Goal: Task Accomplishment & Management: Manage account settings

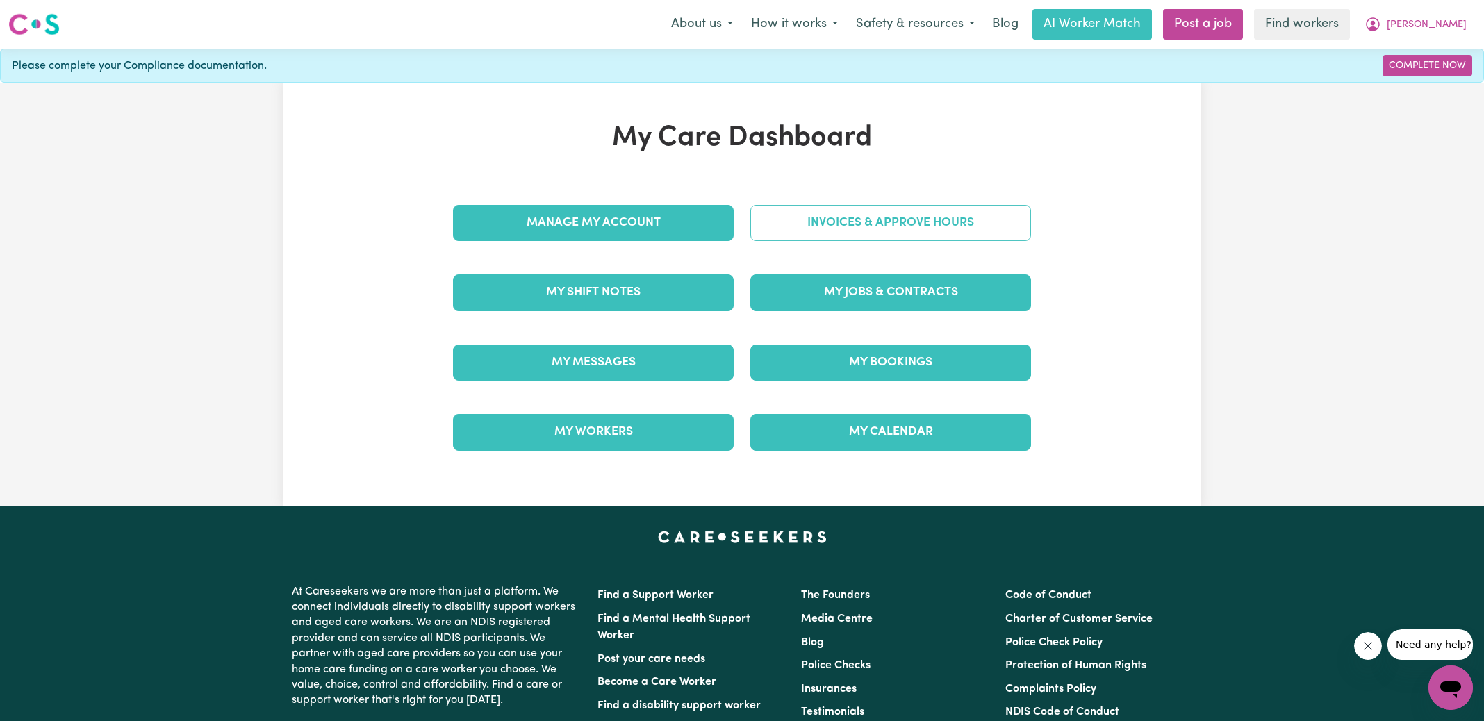
click at [779, 219] on link "Invoices & Approve Hours" at bounding box center [890, 223] width 281 height 36
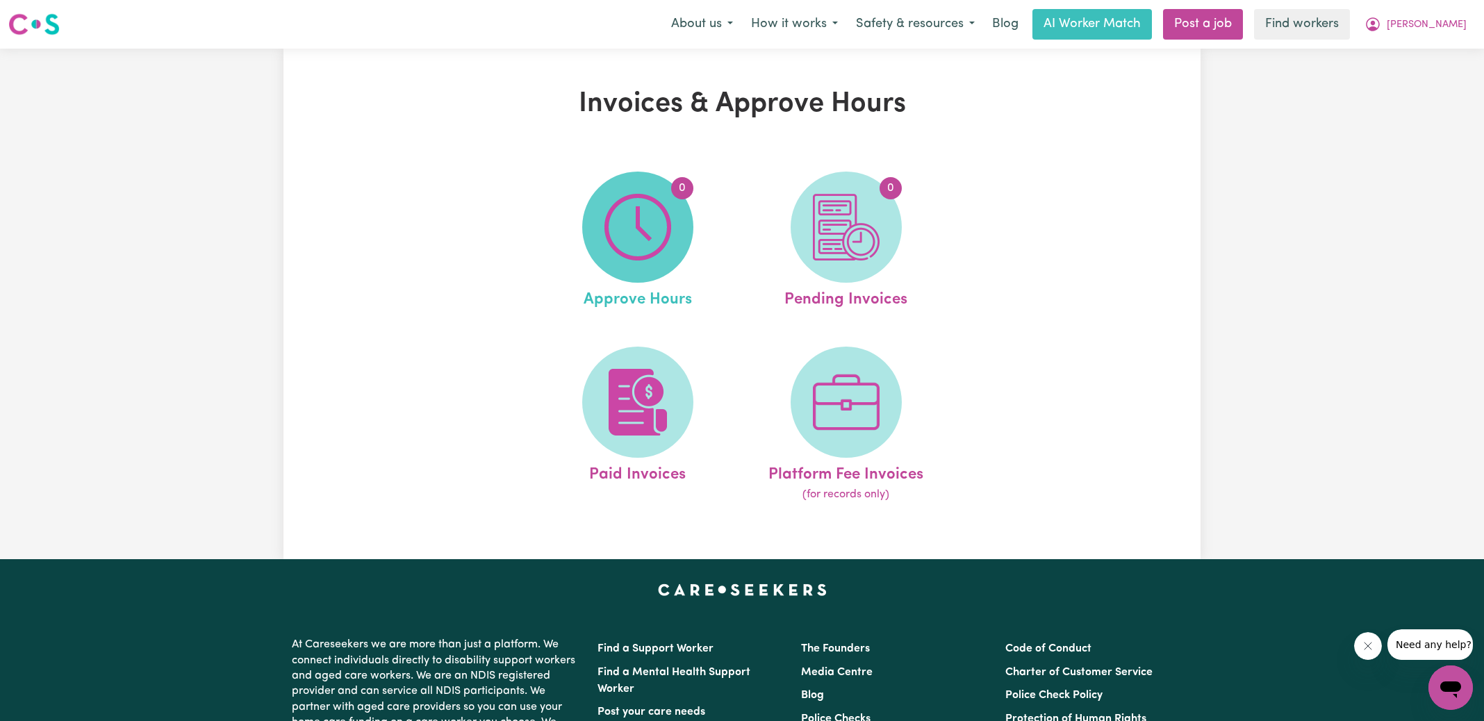
click at [643, 222] on img at bounding box center [637, 227] width 67 height 67
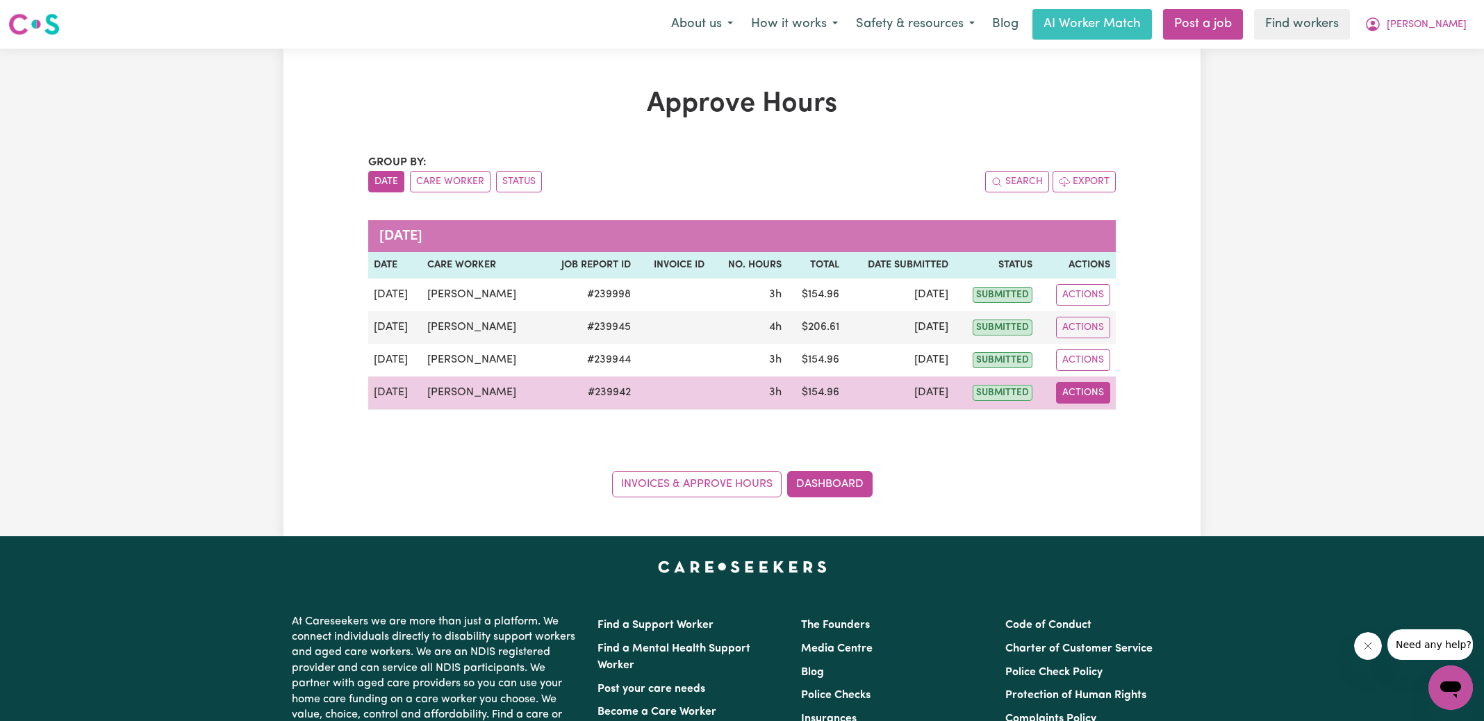
click at [1098, 393] on button "Actions" at bounding box center [1083, 393] width 54 height 22
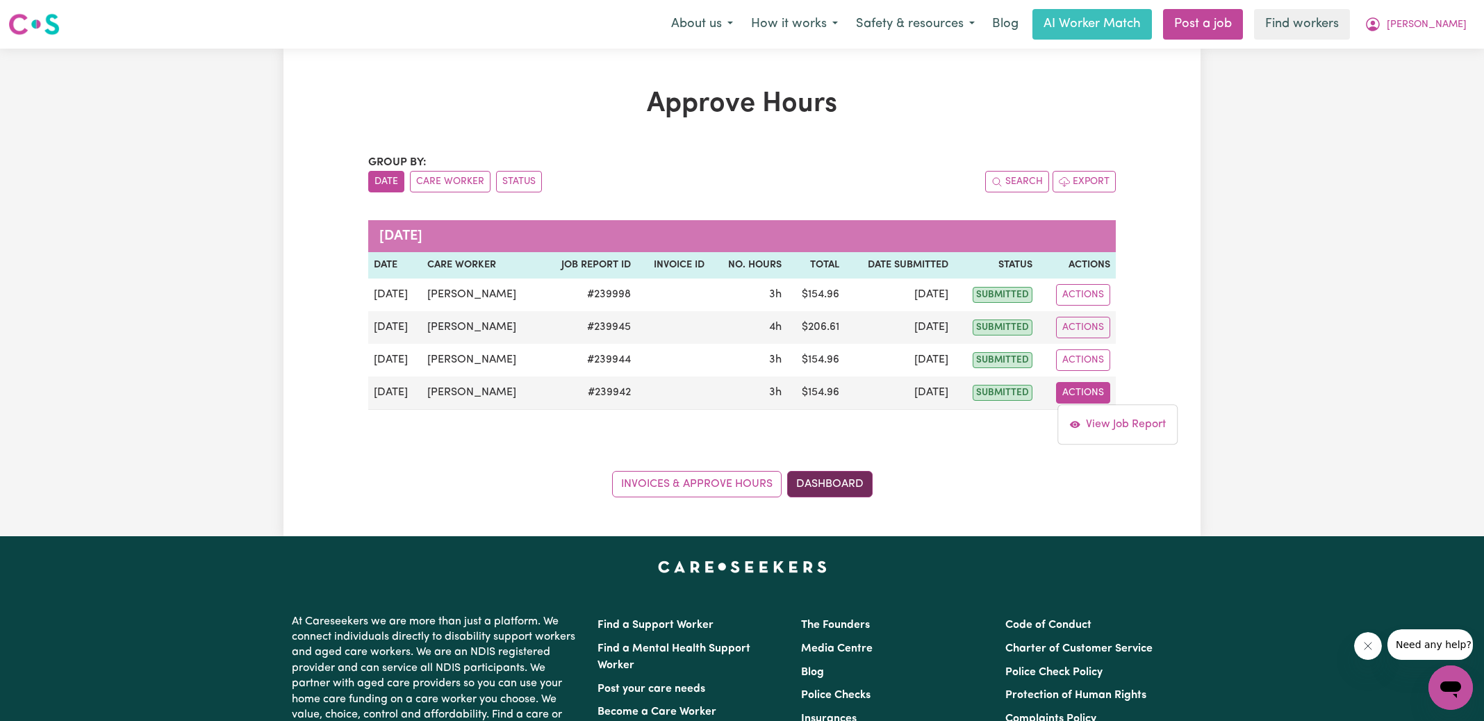
click at [843, 488] on link "Dashboard" at bounding box center [829, 484] width 85 height 26
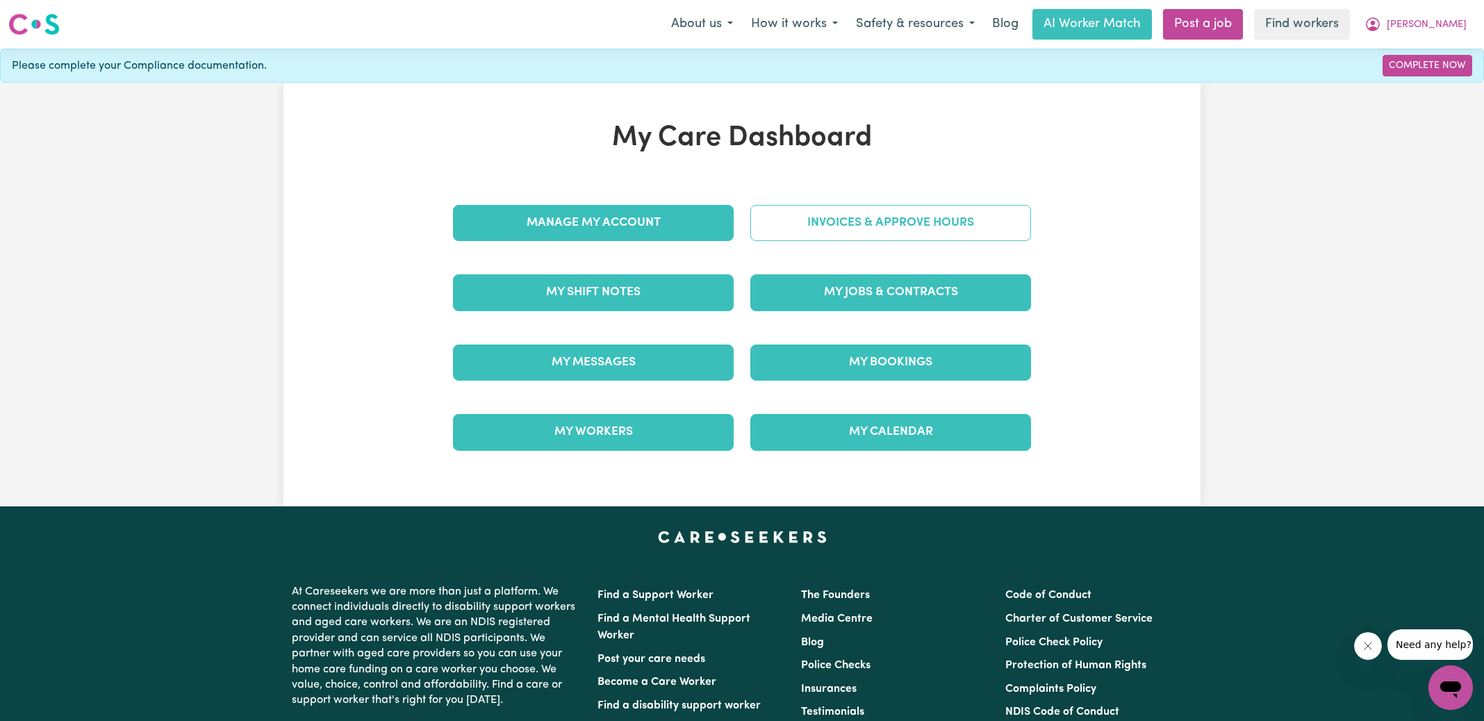
click at [852, 230] on link "Invoices & Approve Hours" at bounding box center [890, 223] width 281 height 36
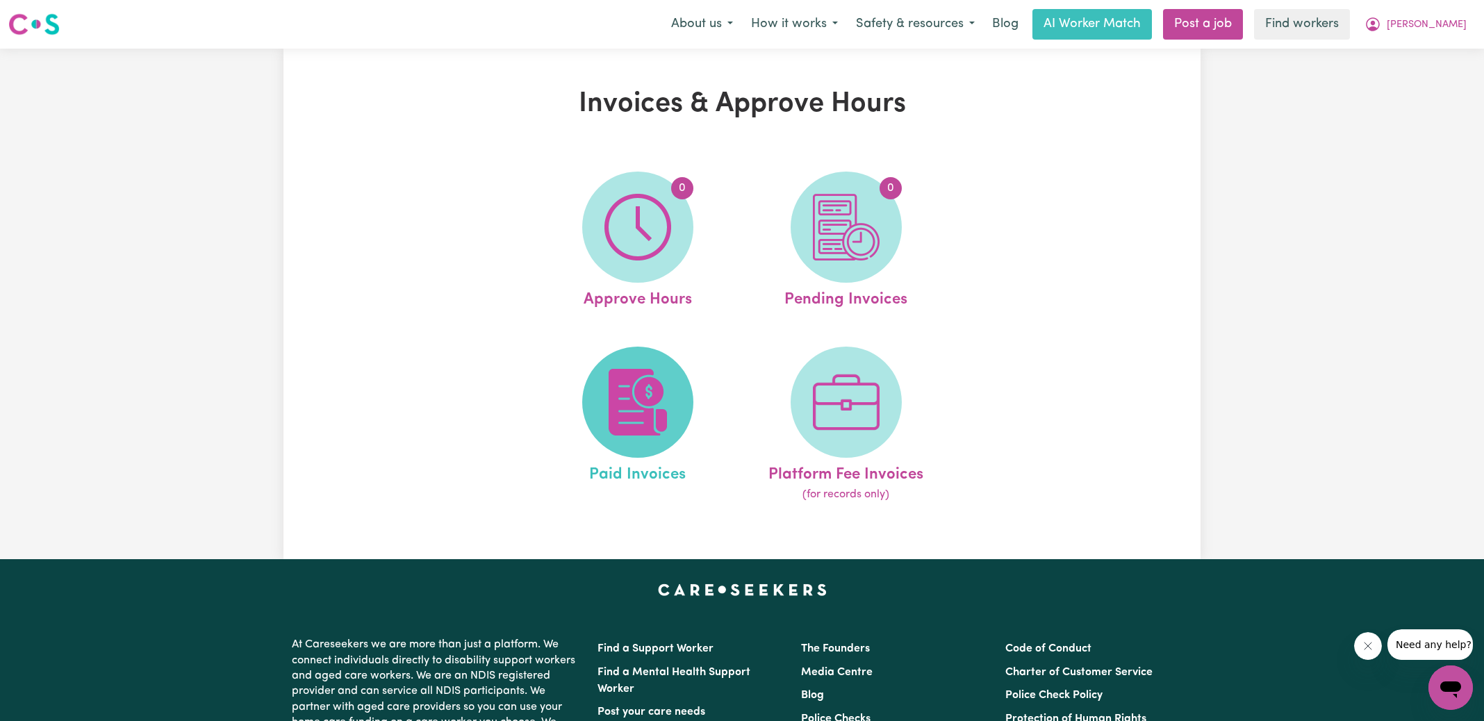
click at [626, 424] on img at bounding box center [637, 402] width 67 height 67
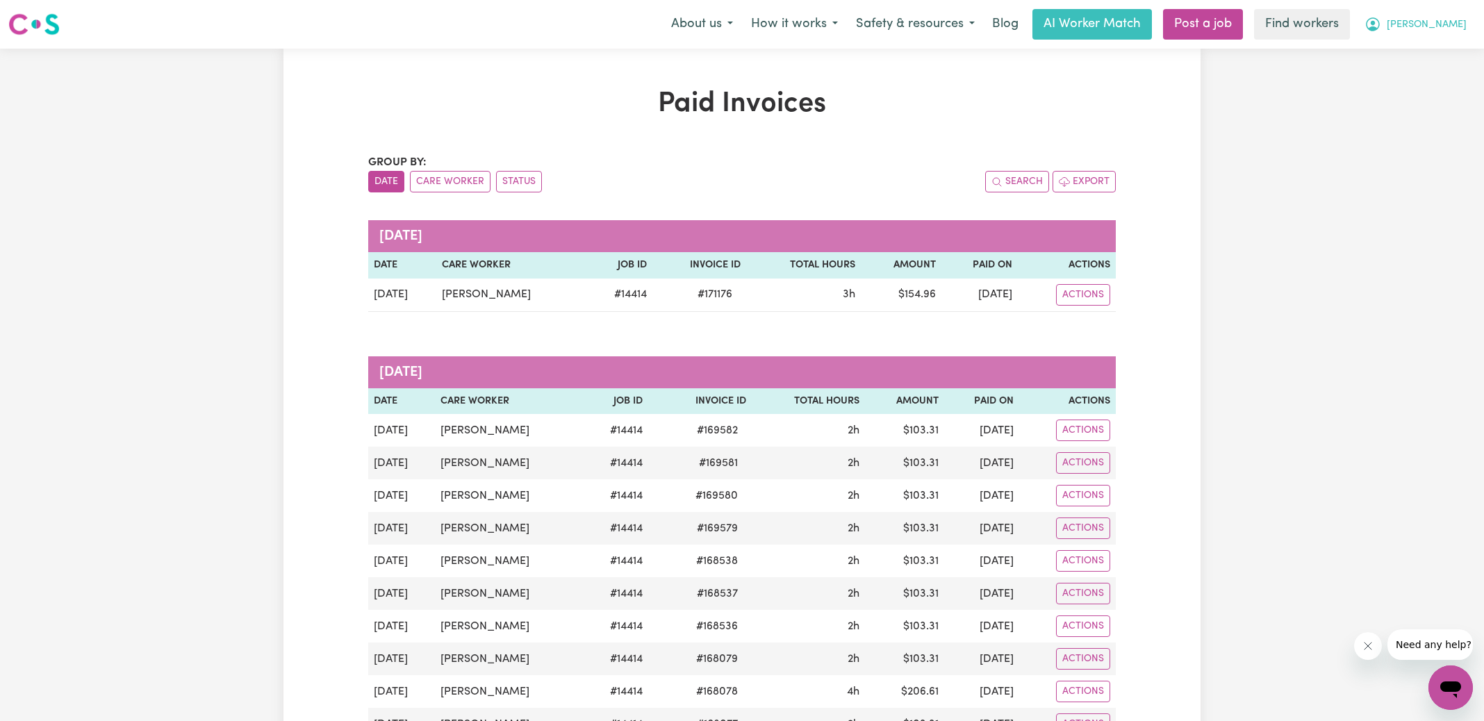
click at [1446, 23] on span "[PERSON_NAME]" at bounding box center [1427, 24] width 80 height 15
click at [1439, 47] on link "My Dashboard" at bounding box center [1420, 54] width 110 height 26
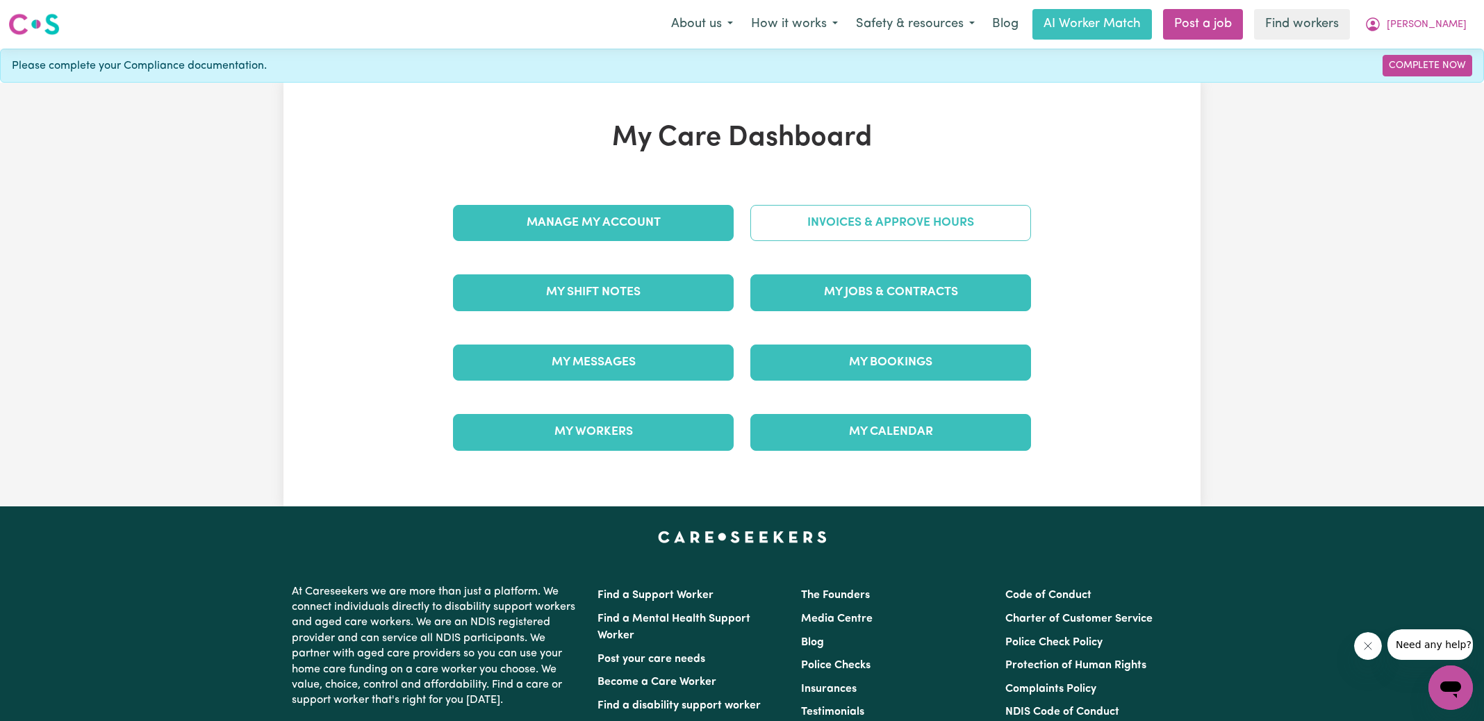
click at [778, 228] on link "Invoices & Approve Hours" at bounding box center [890, 223] width 281 height 36
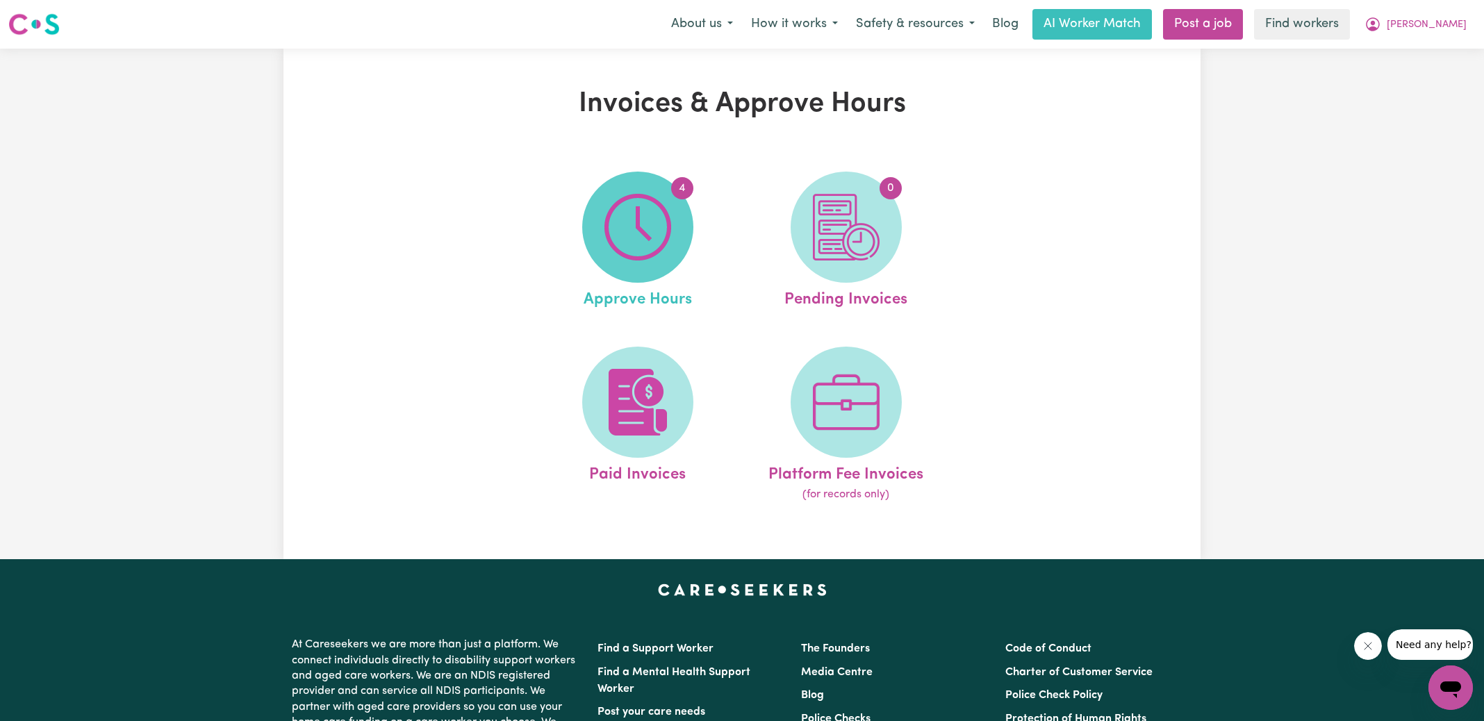
click at [648, 250] on img at bounding box center [637, 227] width 67 height 67
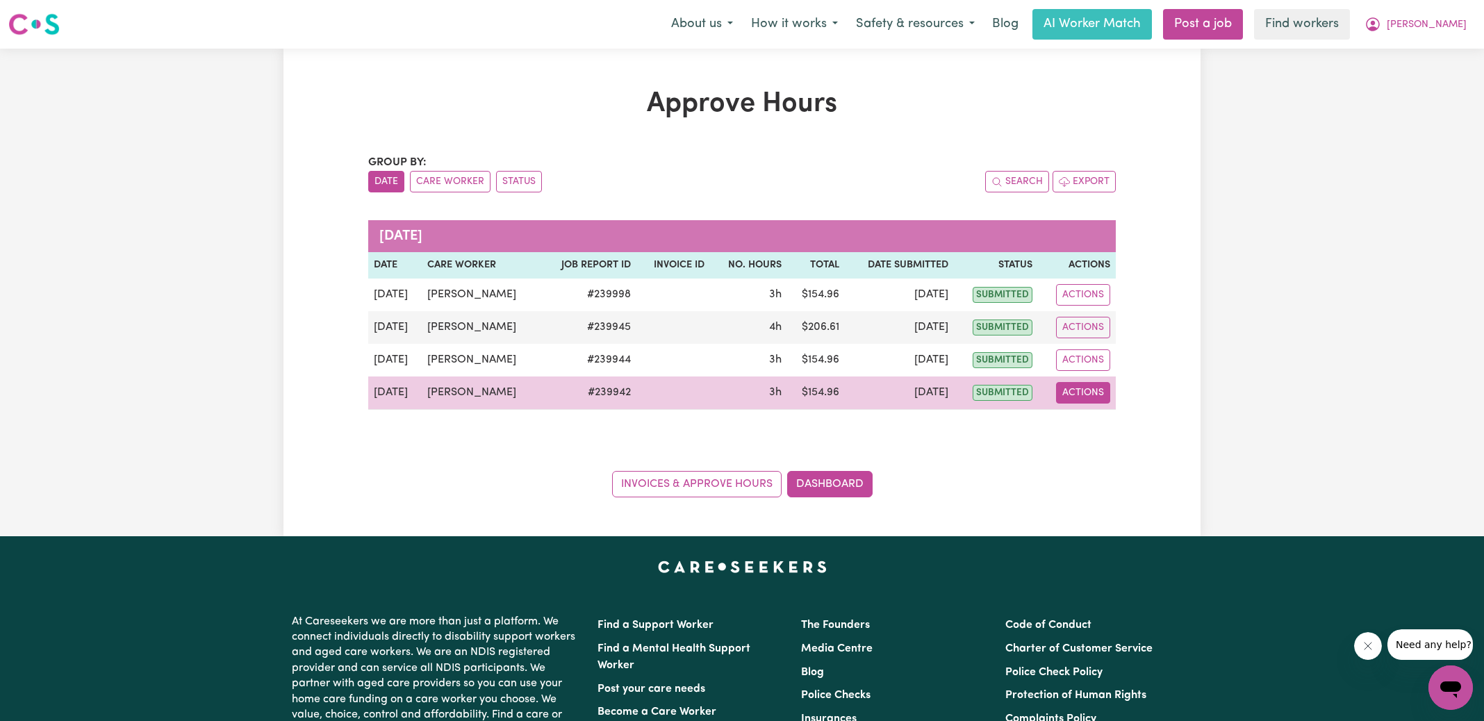
click at [1089, 394] on button "Actions" at bounding box center [1083, 393] width 54 height 22
click at [1105, 422] on link "View Job Report" at bounding box center [1117, 425] width 119 height 28
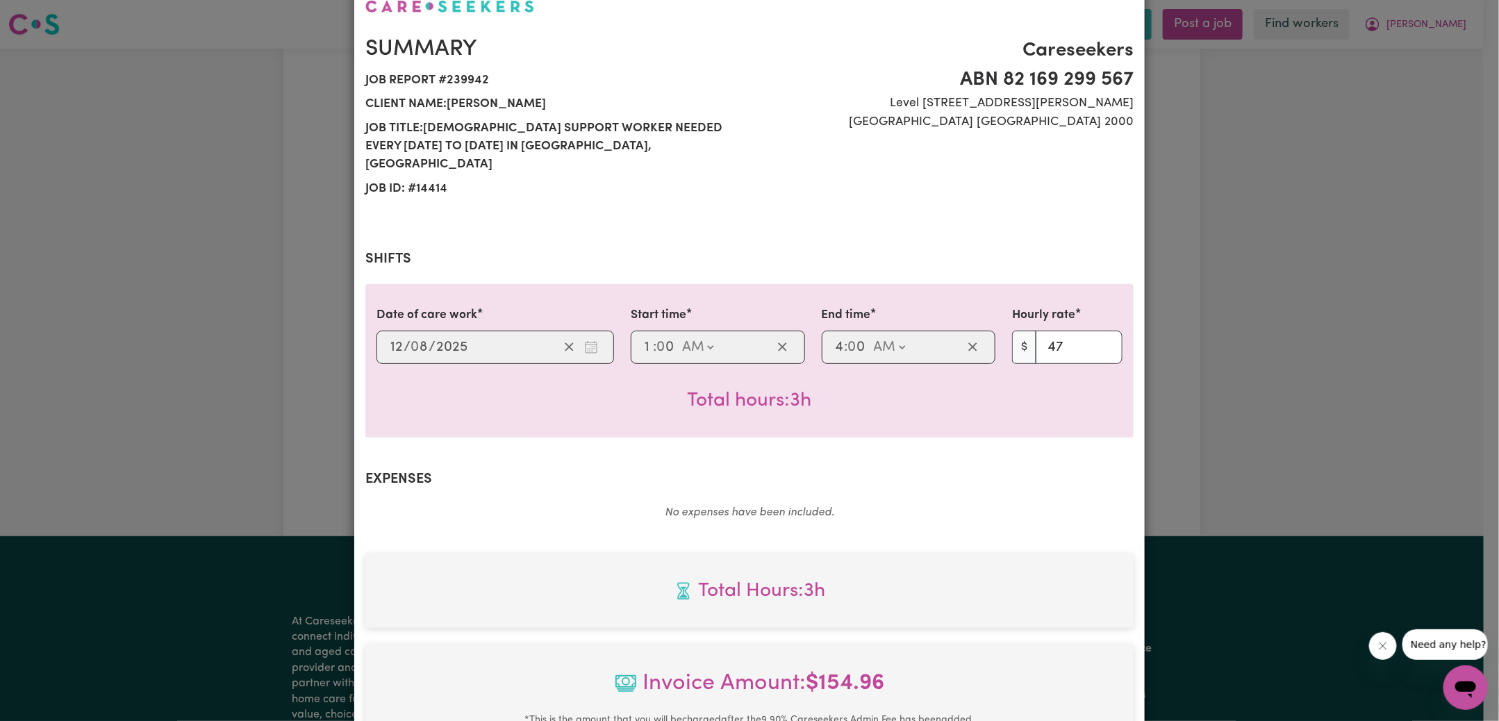
scroll to position [367, 0]
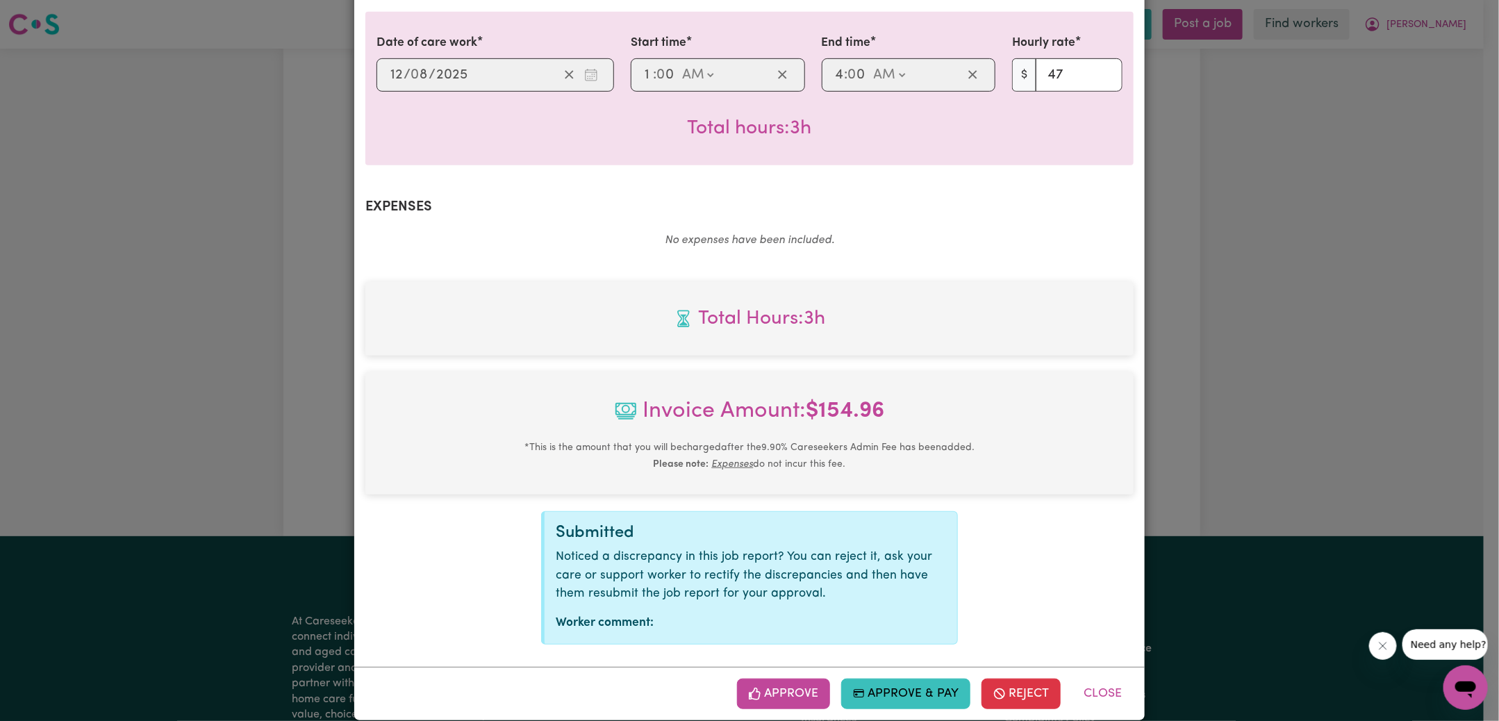
click at [786, 691] on div "Approve Approve & Pay Reject Close" at bounding box center [749, 693] width 791 height 53
click at [795, 679] on button "Approve" at bounding box center [783, 694] width 93 height 31
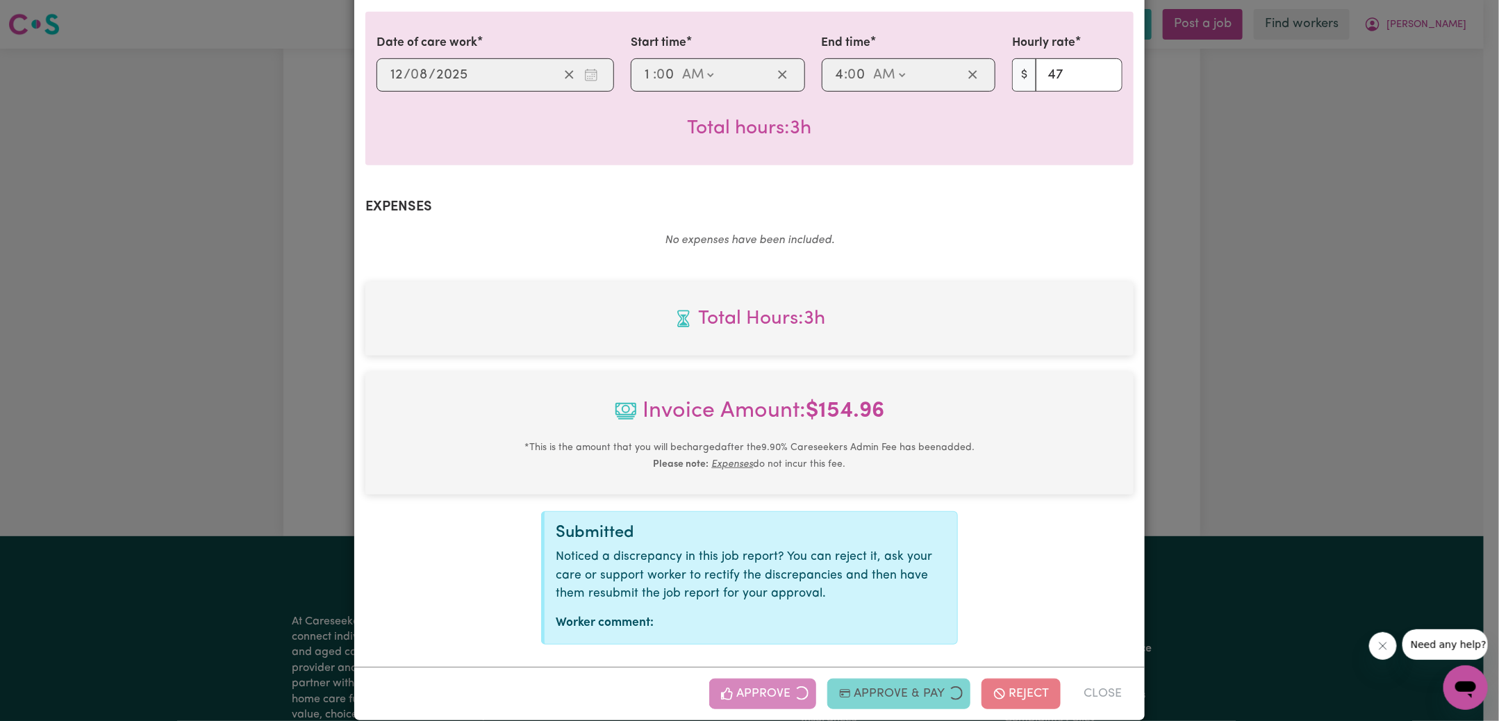
click at [1164, 415] on div "Job Report # 239942 - [PERSON_NAME] Summary Job report # 239942 Client name: [P…" at bounding box center [749, 360] width 1499 height 721
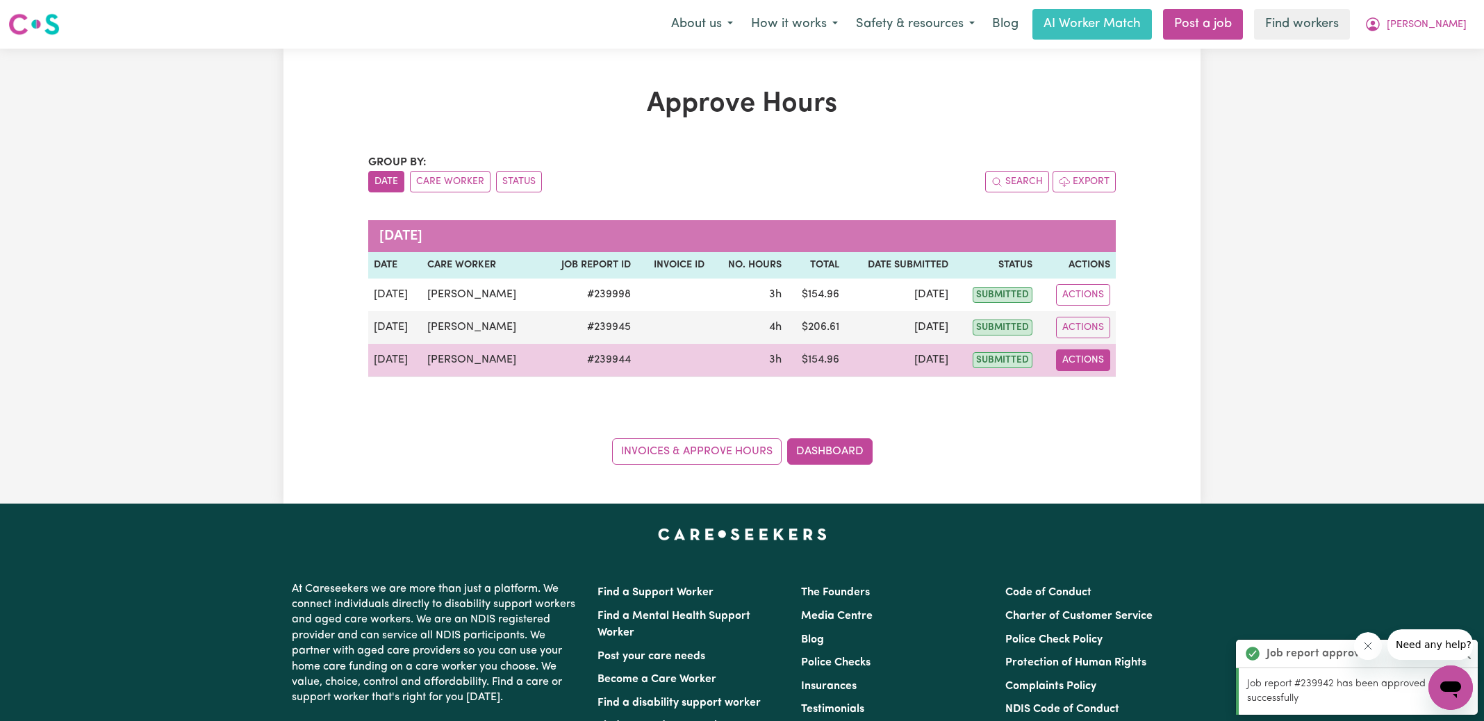
click at [1090, 362] on button "Actions" at bounding box center [1083, 360] width 54 height 22
click at [1104, 388] on link "View Job Report" at bounding box center [1117, 392] width 119 height 28
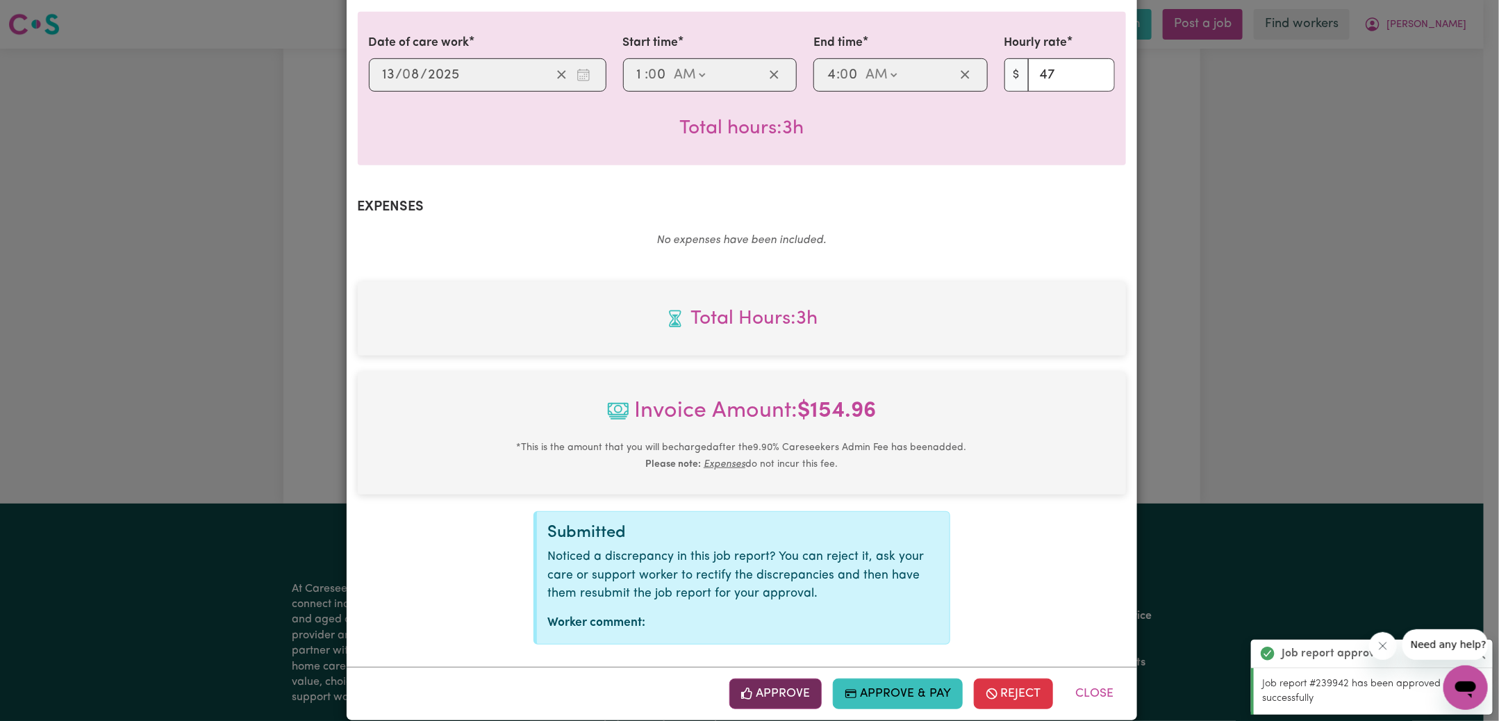
click at [759, 679] on button "Approve" at bounding box center [775, 694] width 93 height 31
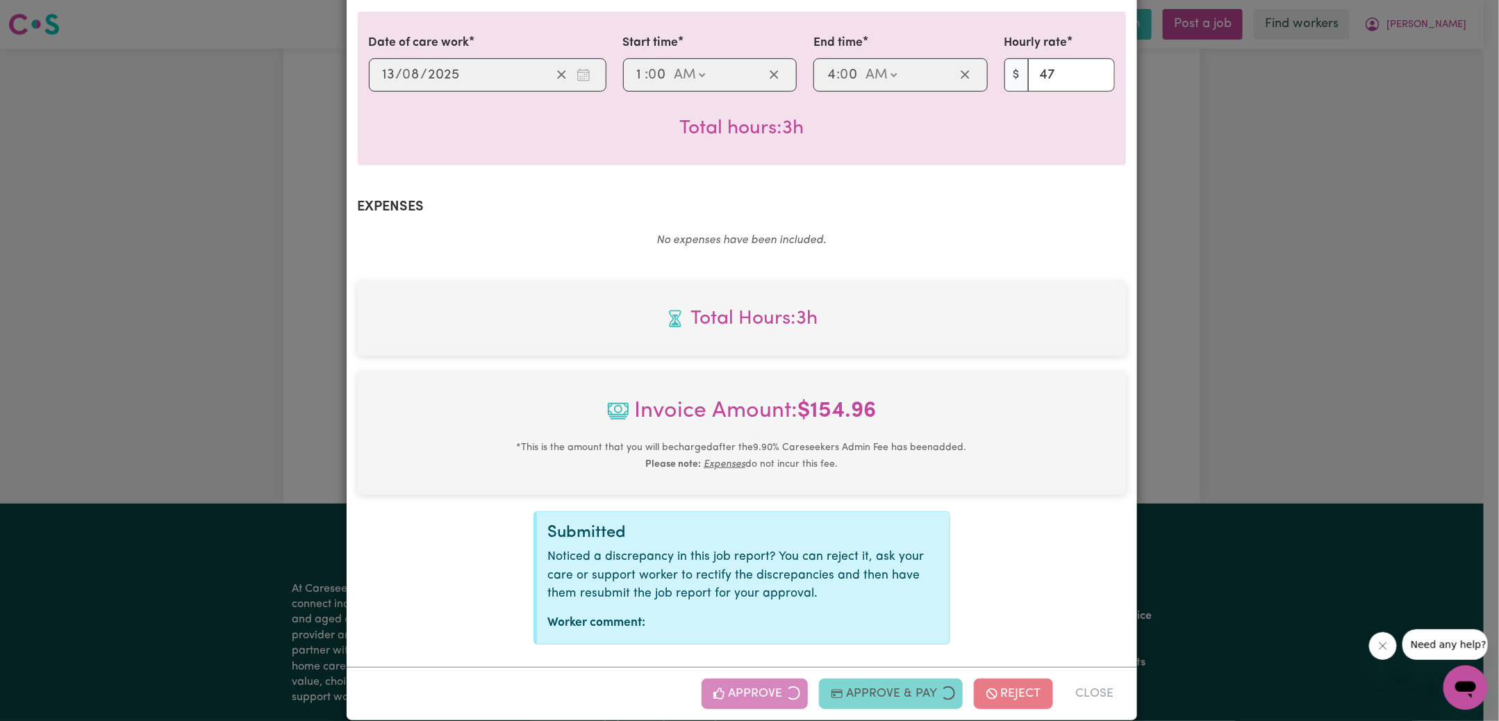
drag, startPoint x: 1234, startPoint y: 415, endPoint x: 1218, endPoint y: 404, distance: 19.5
click at [1233, 415] on div "Job Report # 239944 - [PERSON_NAME] Summary Job report # 239944 Client name: [P…" at bounding box center [749, 360] width 1499 height 721
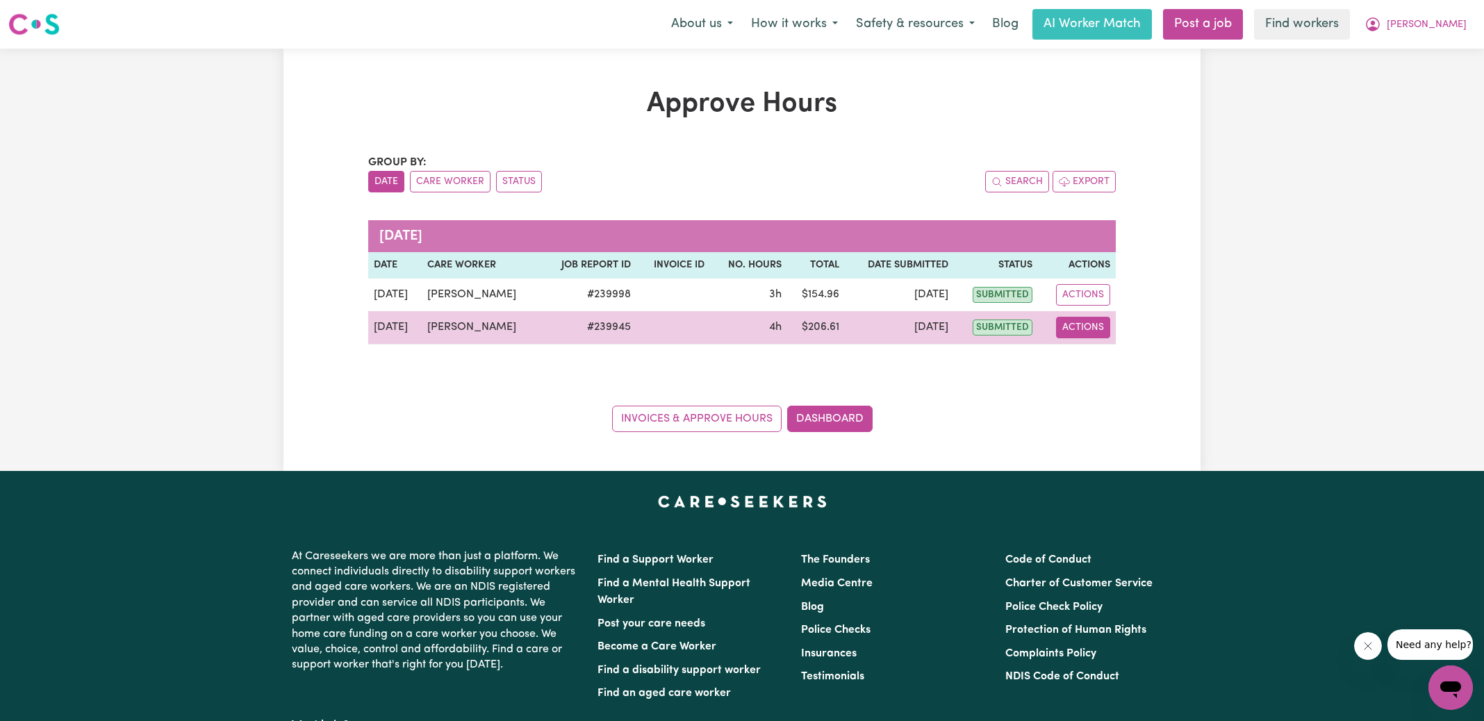
click at [1094, 331] on button "Actions" at bounding box center [1083, 328] width 54 height 22
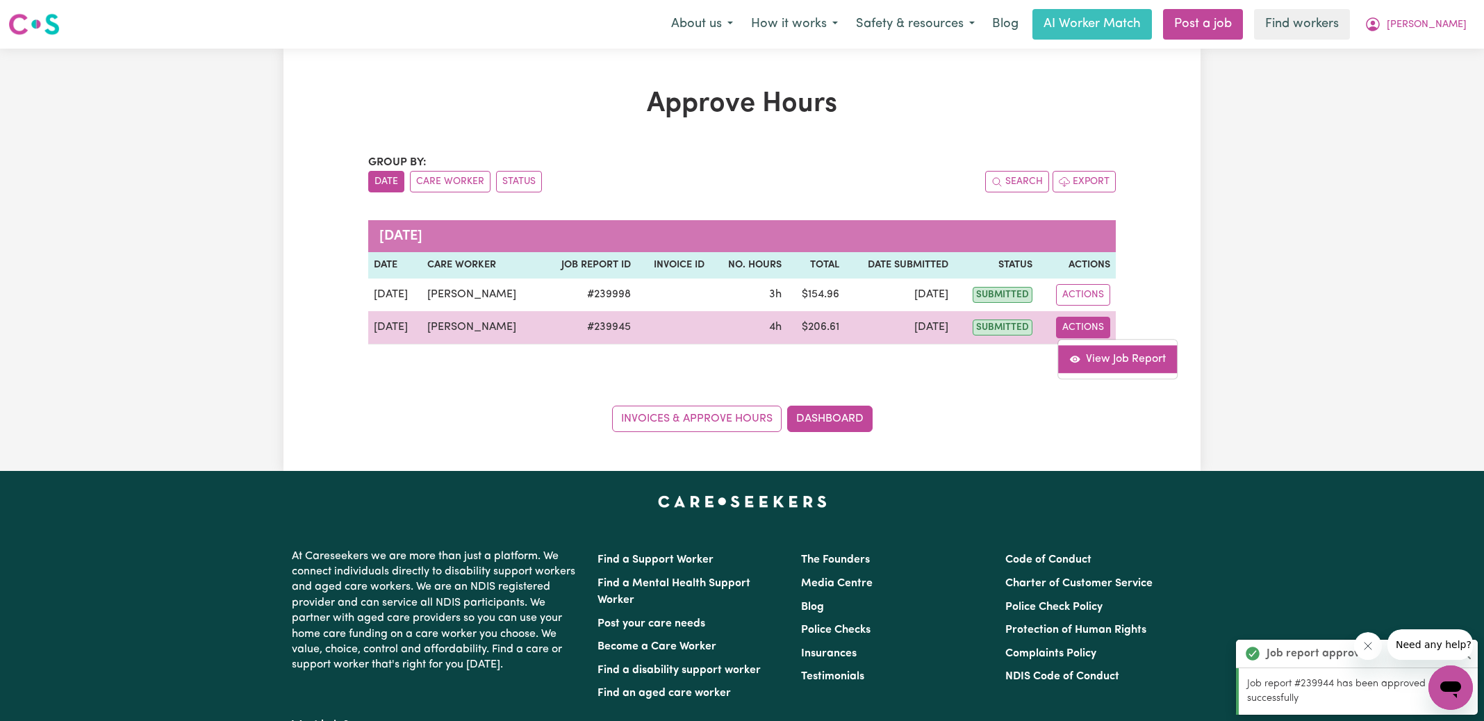
click at [1132, 358] on link "View Job Report" at bounding box center [1117, 359] width 119 height 28
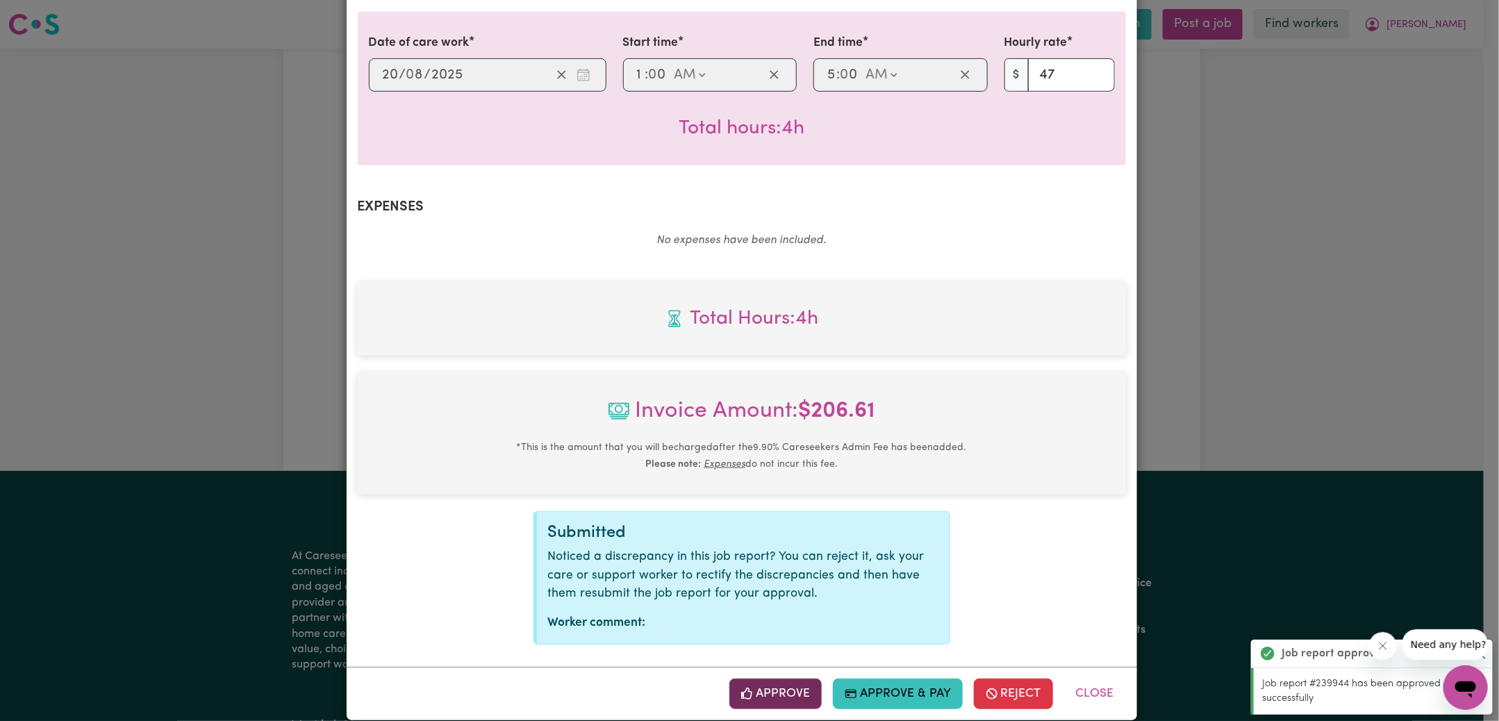
drag, startPoint x: 778, startPoint y: 673, endPoint x: 784, endPoint y: 667, distance: 8.8
click at [777, 679] on button "Approve" at bounding box center [775, 694] width 93 height 31
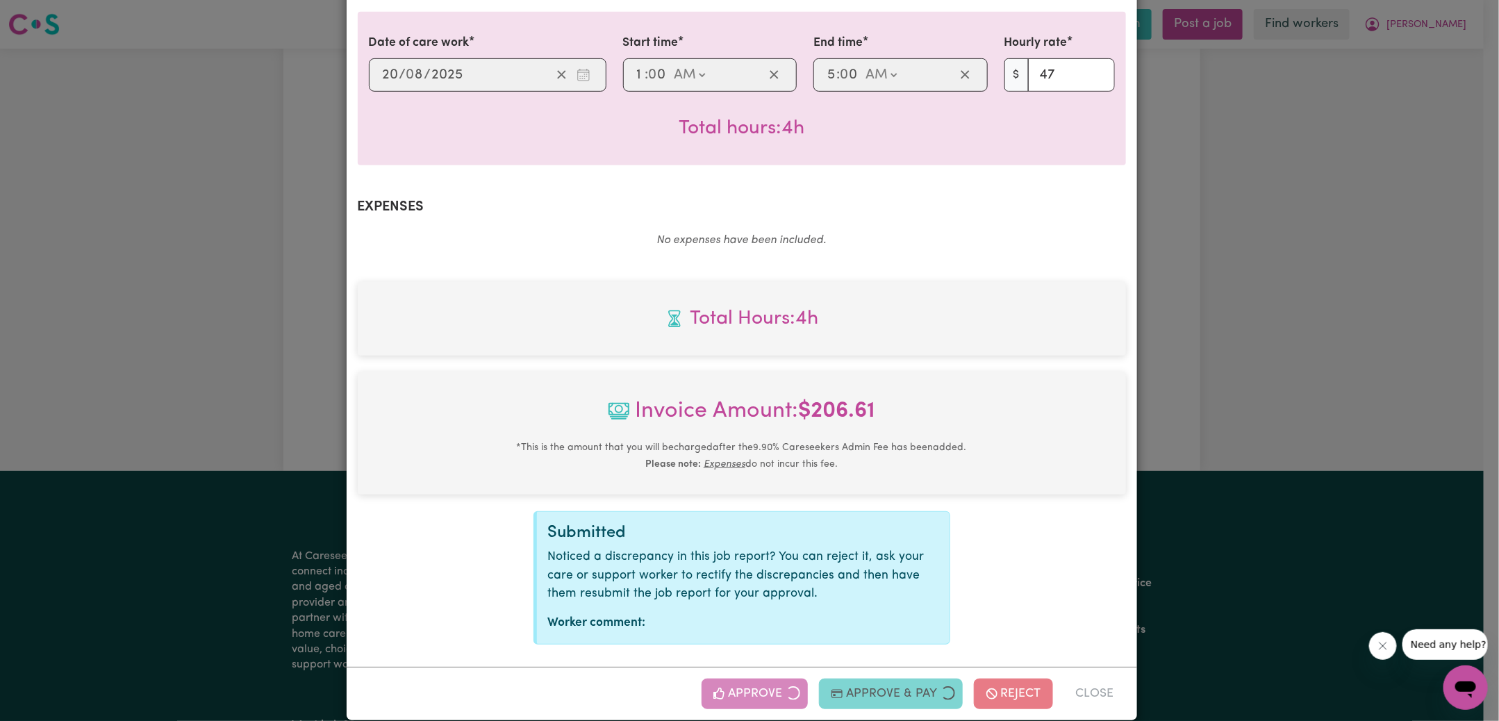
drag, startPoint x: 1303, startPoint y: 372, endPoint x: 1266, endPoint y: 356, distance: 39.2
click at [1303, 372] on div "Job Report # 239945 - [PERSON_NAME] Summary Job report # 239945 Client name: [P…" at bounding box center [749, 360] width 1499 height 721
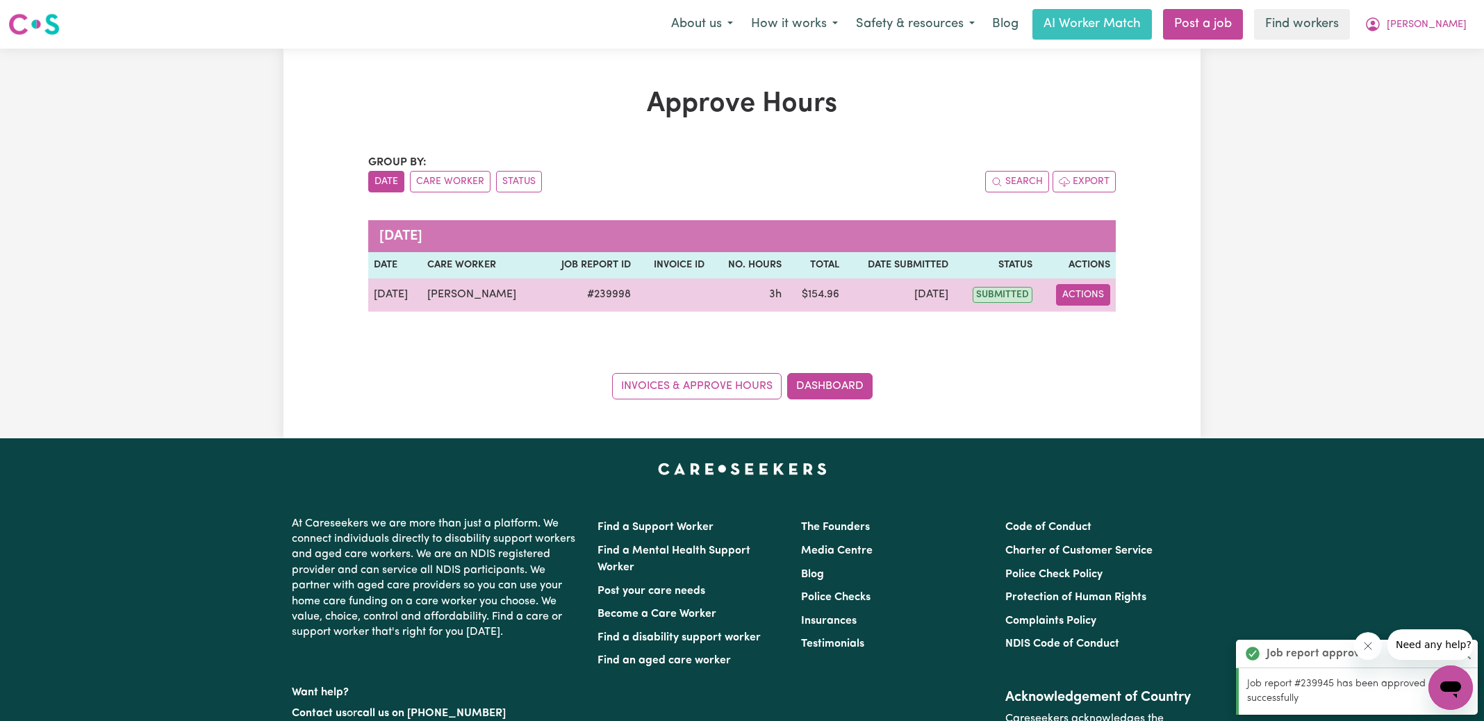
drag, startPoint x: 1100, startPoint y: 297, endPoint x: 1105, endPoint y: 304, distance: 8.7
click at [1099, 295] on button "Actions" at bounding box center [1083, 295] width 54 height 22
click at [1113, 327] on link "View Job Report" at bounding box center [1118, 327] width 119 height 28
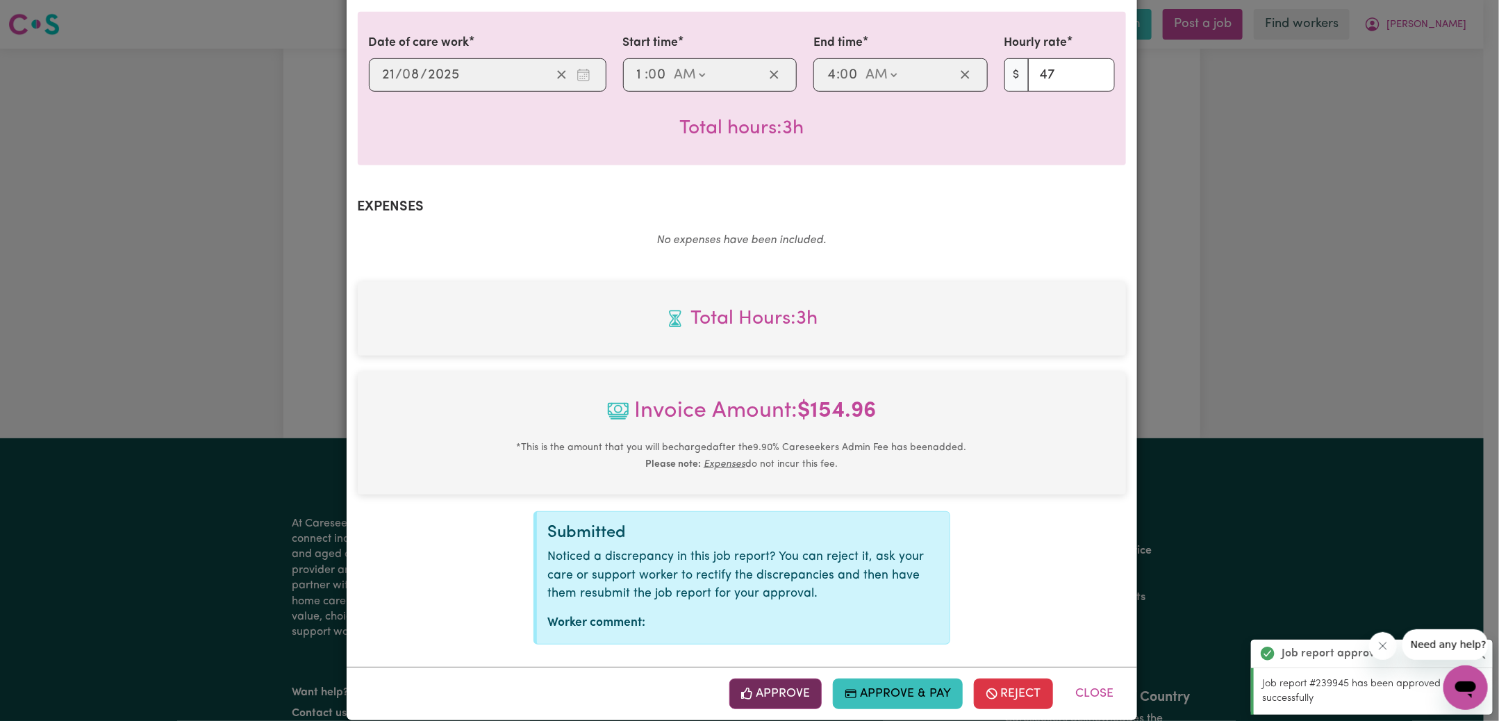
click at [788, 679] on button "Approve" at bounding box center [775, 694] width 93 height 31
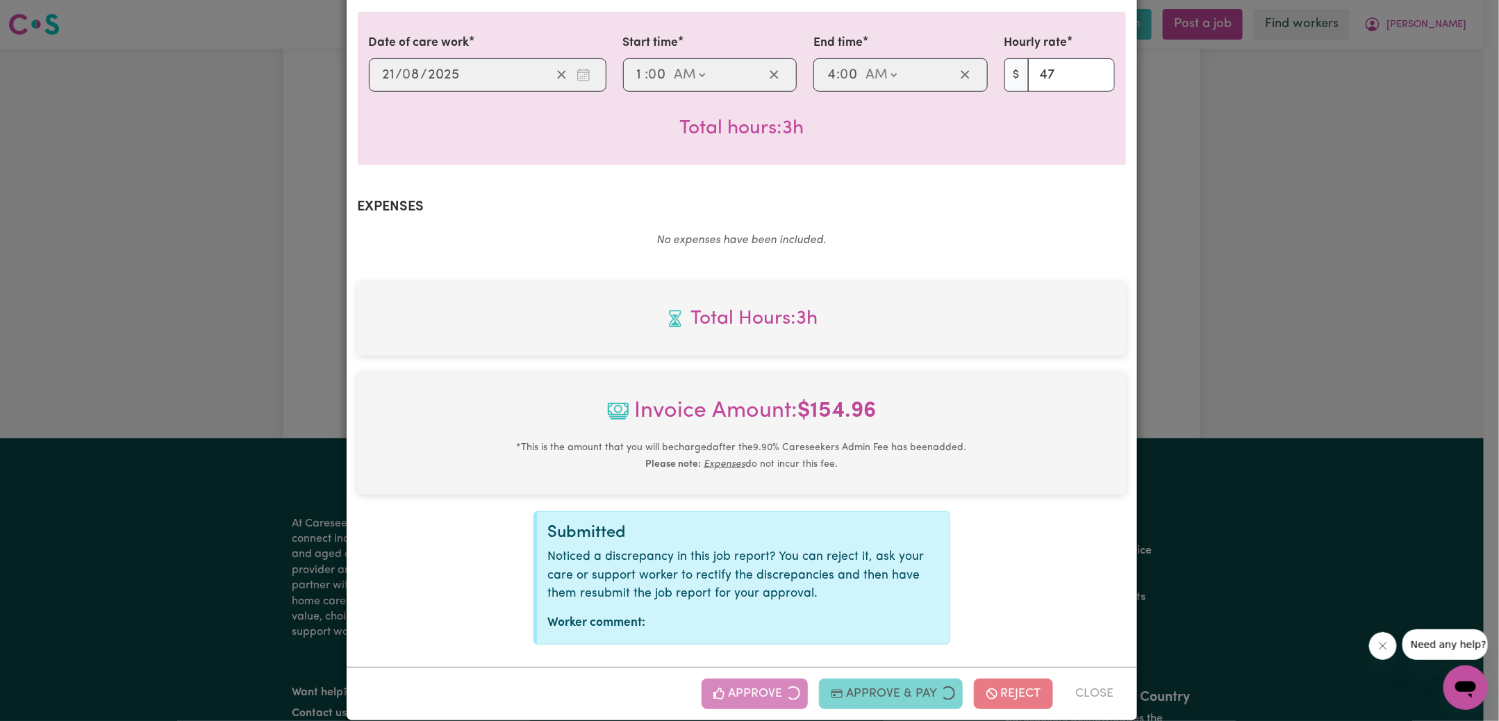
drag, startPoint x: 1365, startPoint y: 325, endPoint x: 1337, endPoint y: 325, distance: 28.5
click at [1364, 325] on div "Job Report # 239998 - [PERSON_NAME] Summary Job report # 239998 Client name: [P…" at bounding box center [749, 360] width 1499 height 721
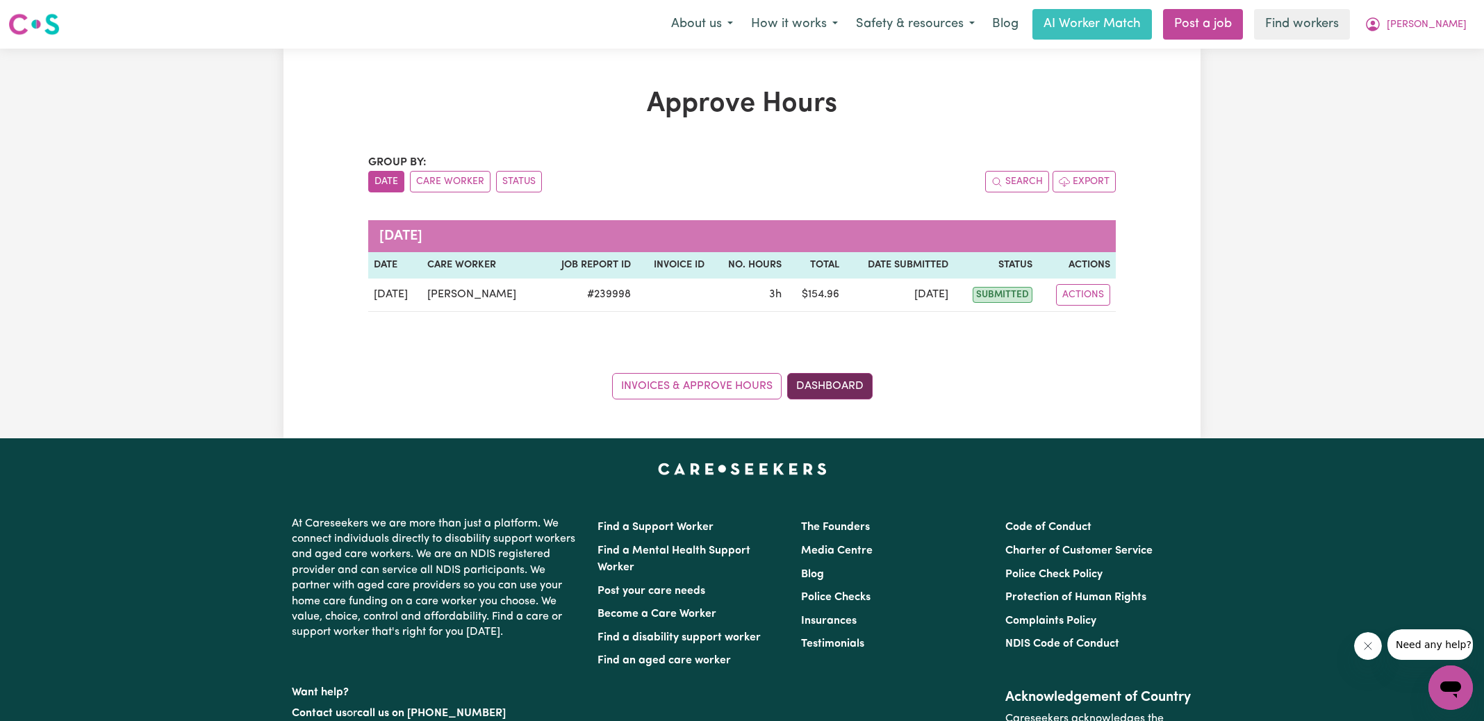
click at [850, 384] on link "Dashboard" at bounding box center [829, 386] width 85 height 26
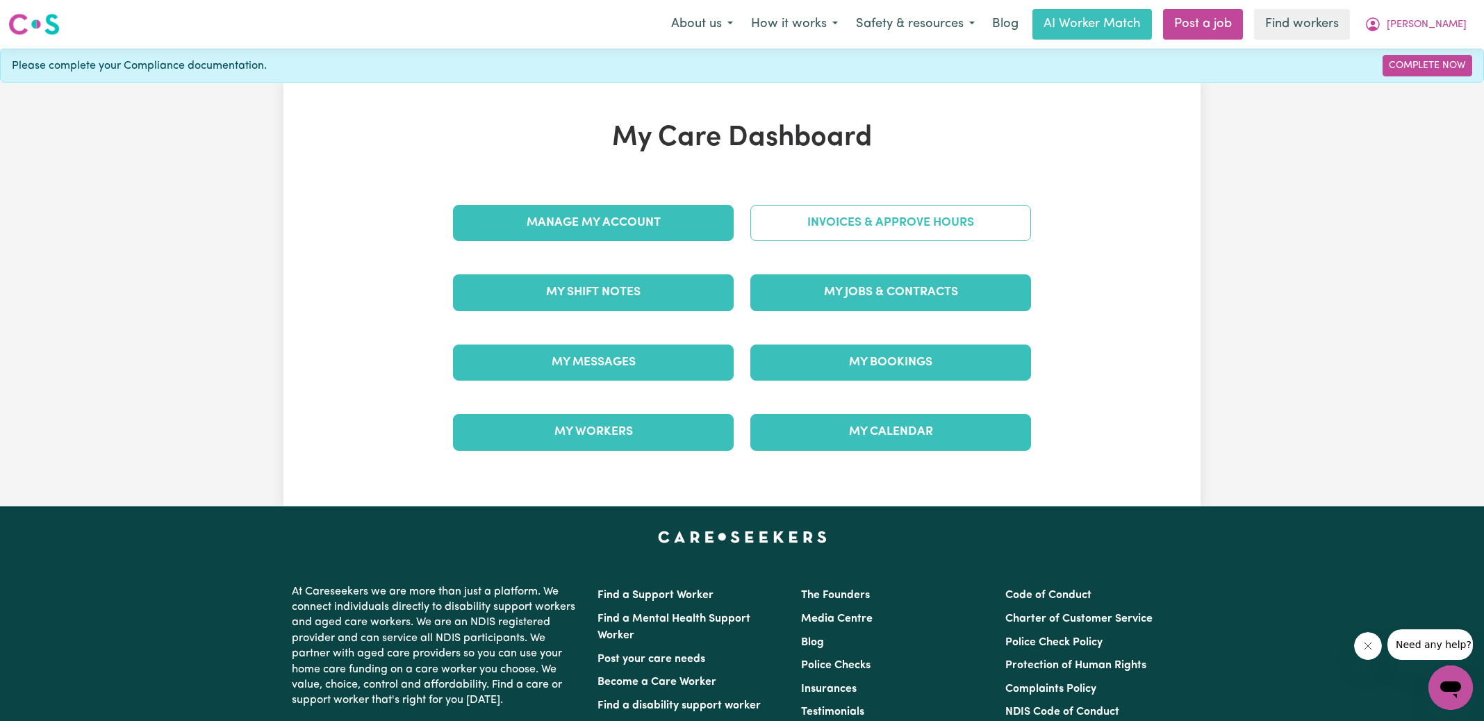
click at [906, 218] on link "Invoices & Approve Hours" at bounding box center [890, 223] width 281 height 36
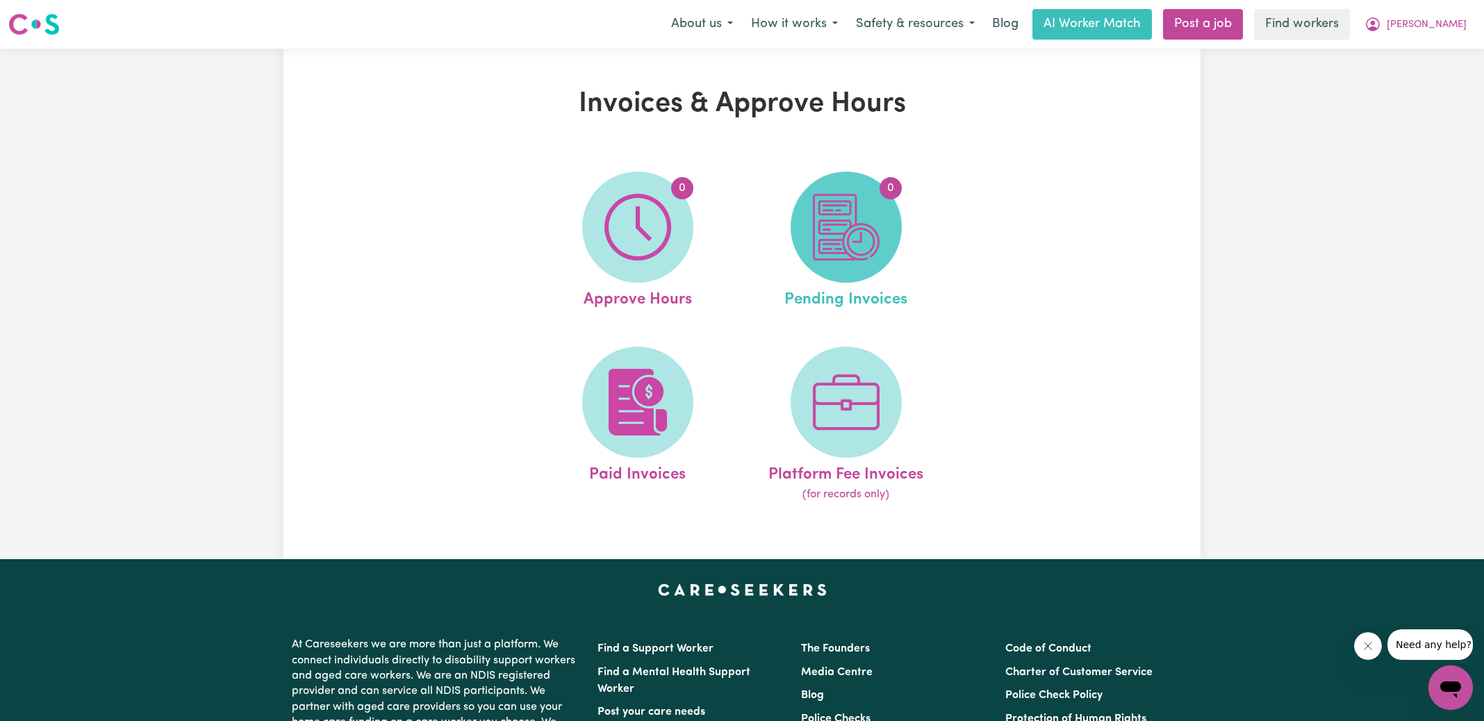
click at [874, 235] on img at bounding box center [846, 227] width 67 height 67
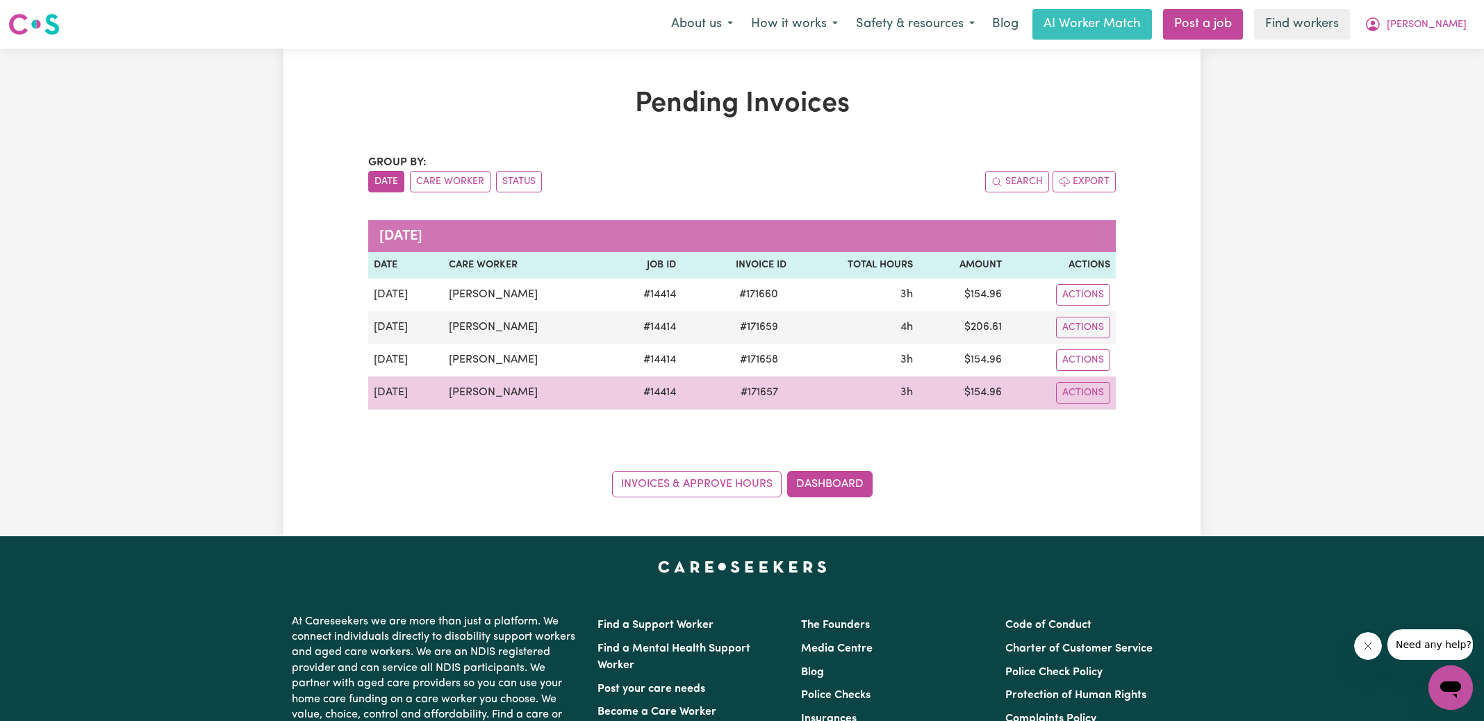
click at [750, 392] on span "# 171657" at bounding box center [759, 392] width 54 height 17
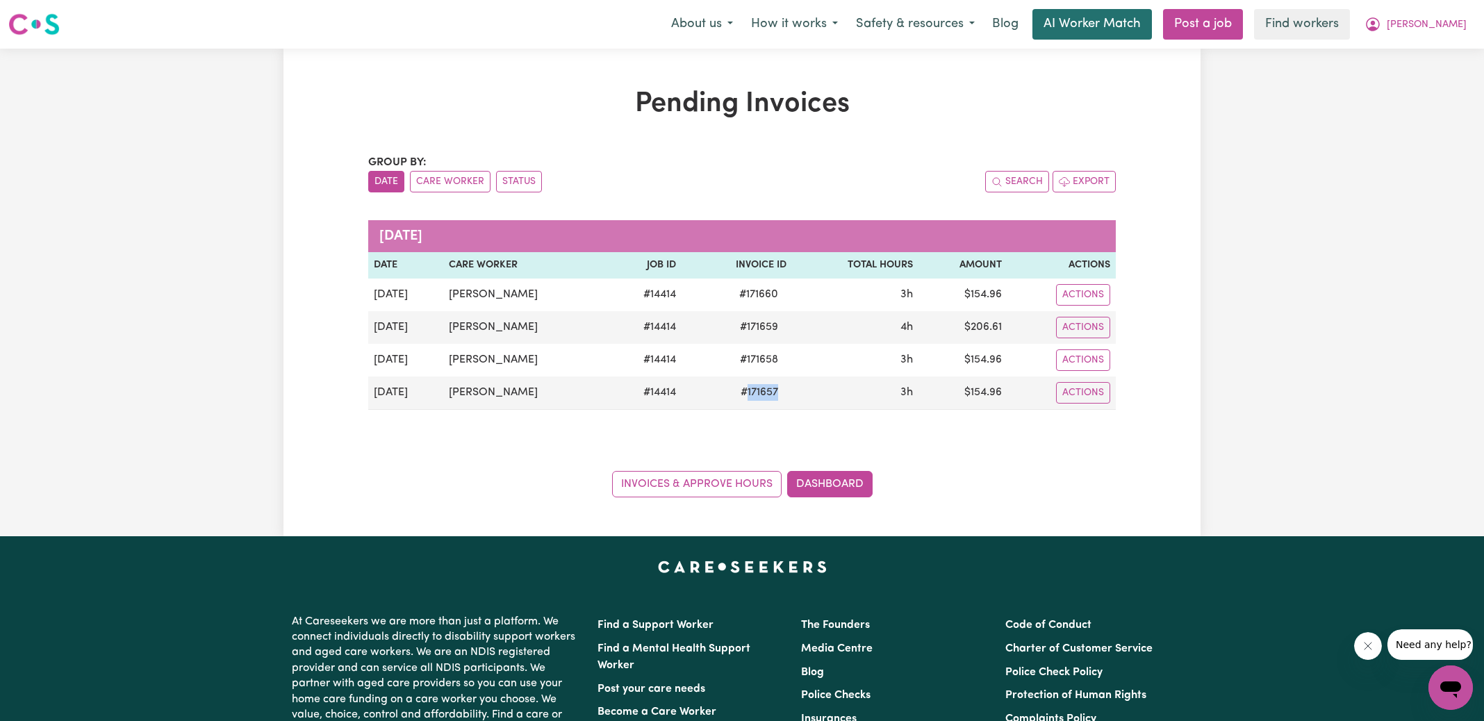
copy span "171657"
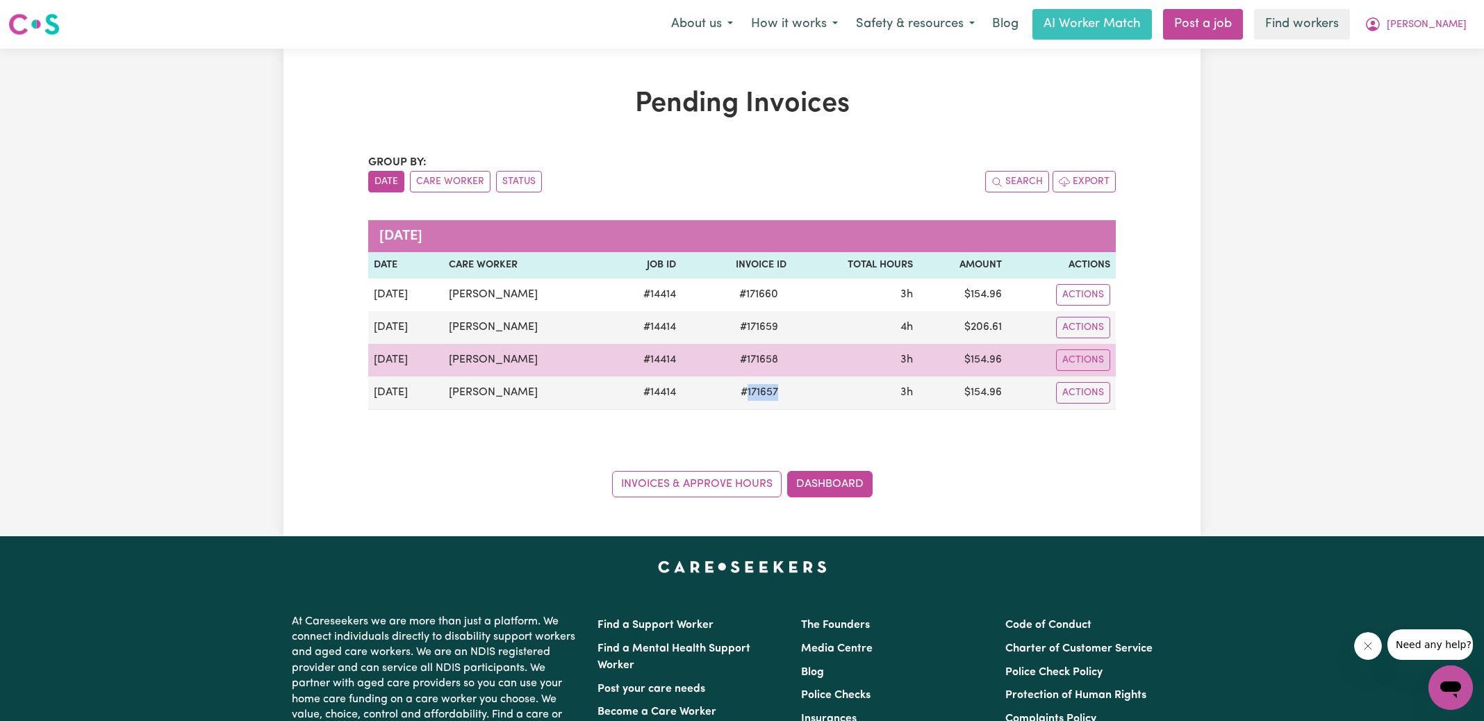
click at [752, 365] on span "# 171658" at bounding box center [759, 360] width 55 height 17
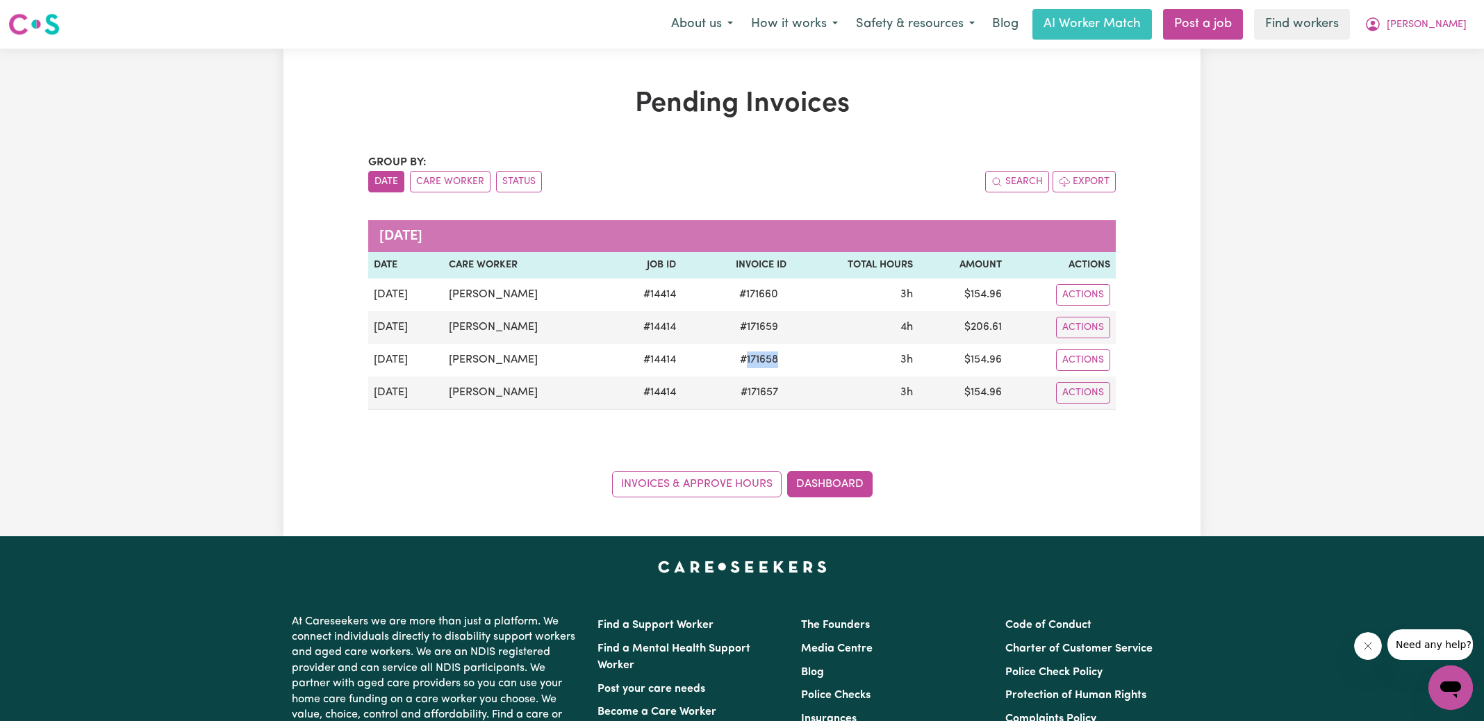
copy span "171658"
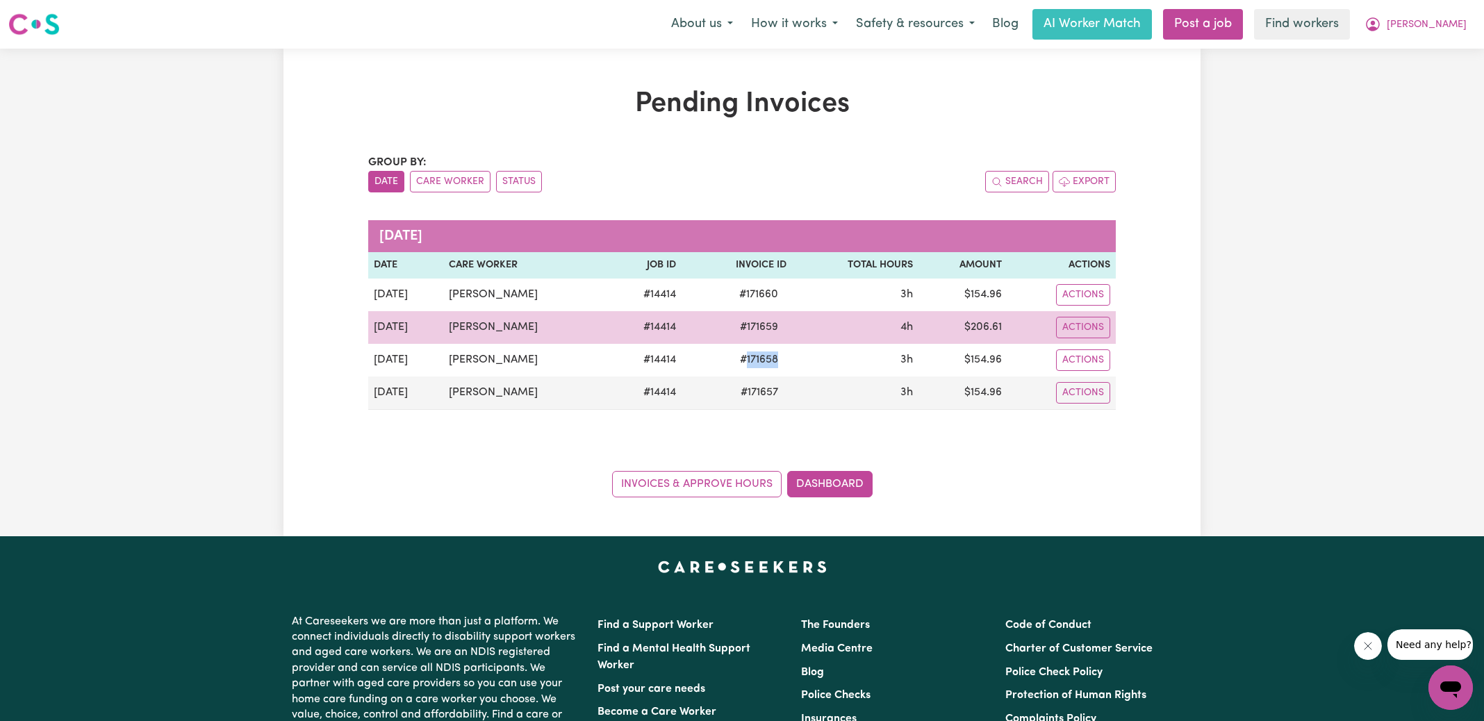
click at [752, 337] on td "# 171659" at bounding box center [737, 327] width 110 height 33
click at [752, 333] on span "# 171659" at bounding box center [759, 327] width 55 height 17
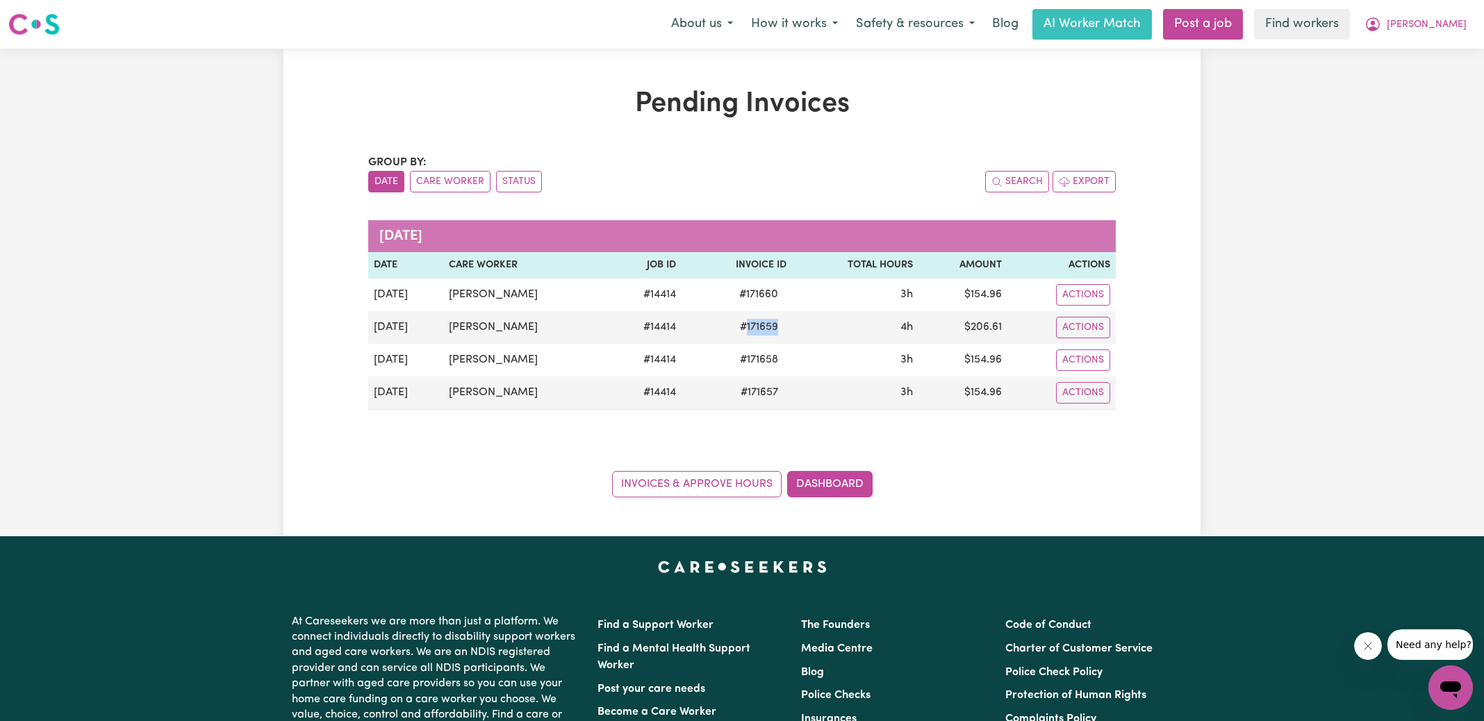
copy span "171659"
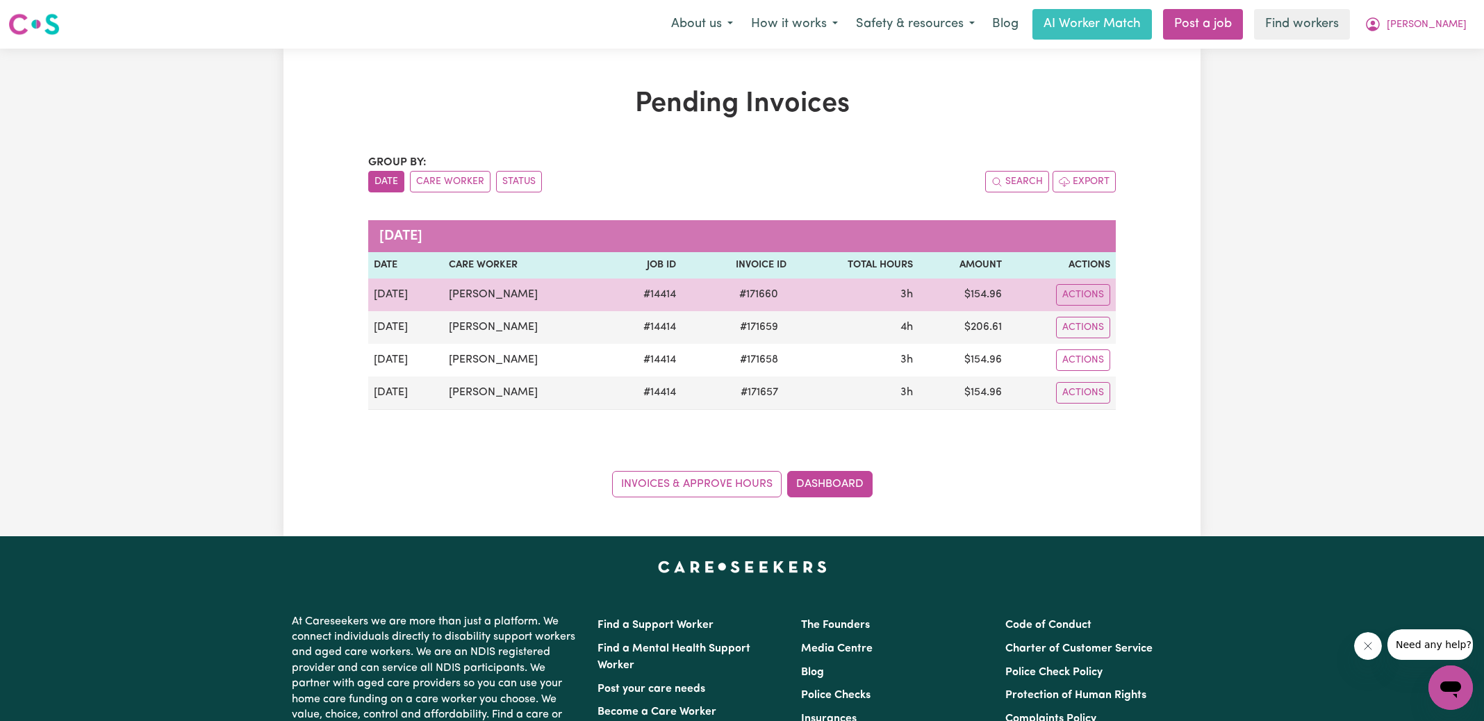
click at [763, 297] on span "# 171660" at bounding box center [759, 294] width 56 height 17
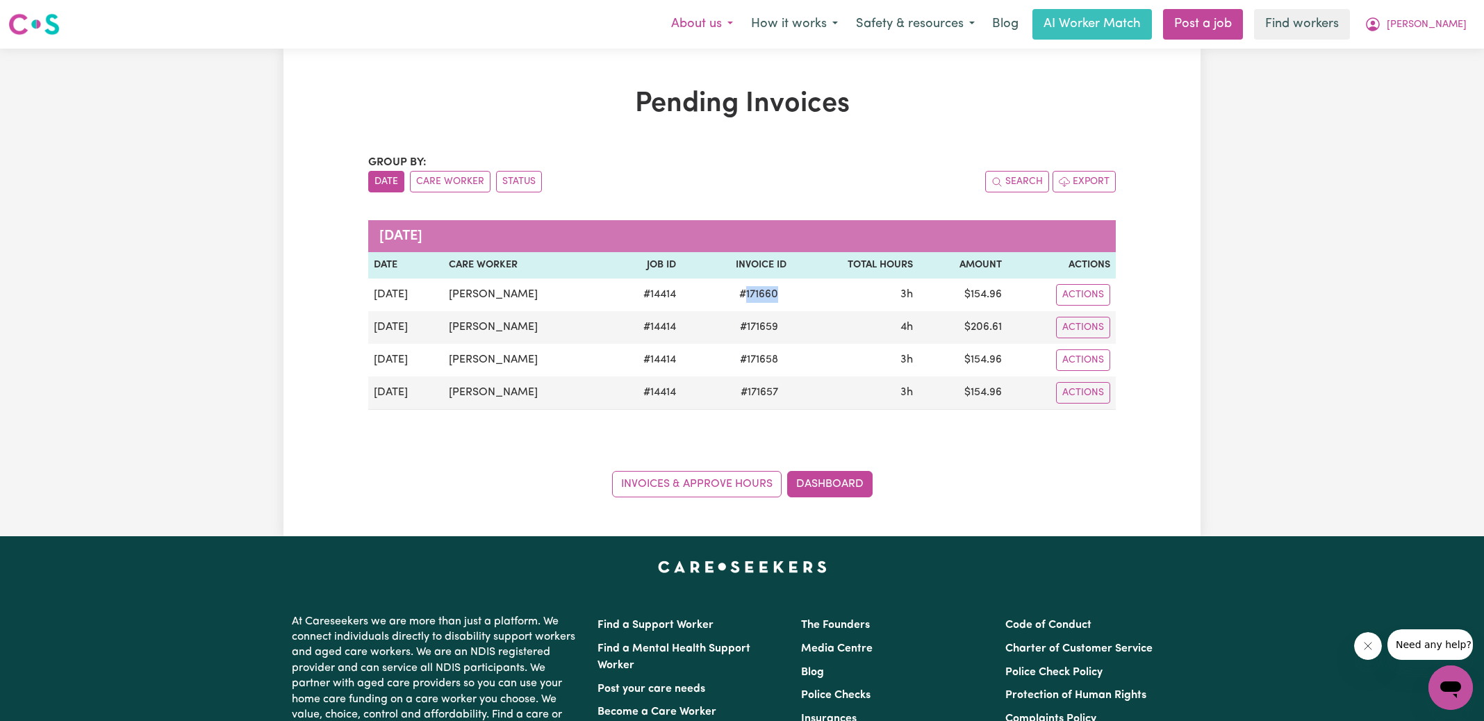
copy span "171660"
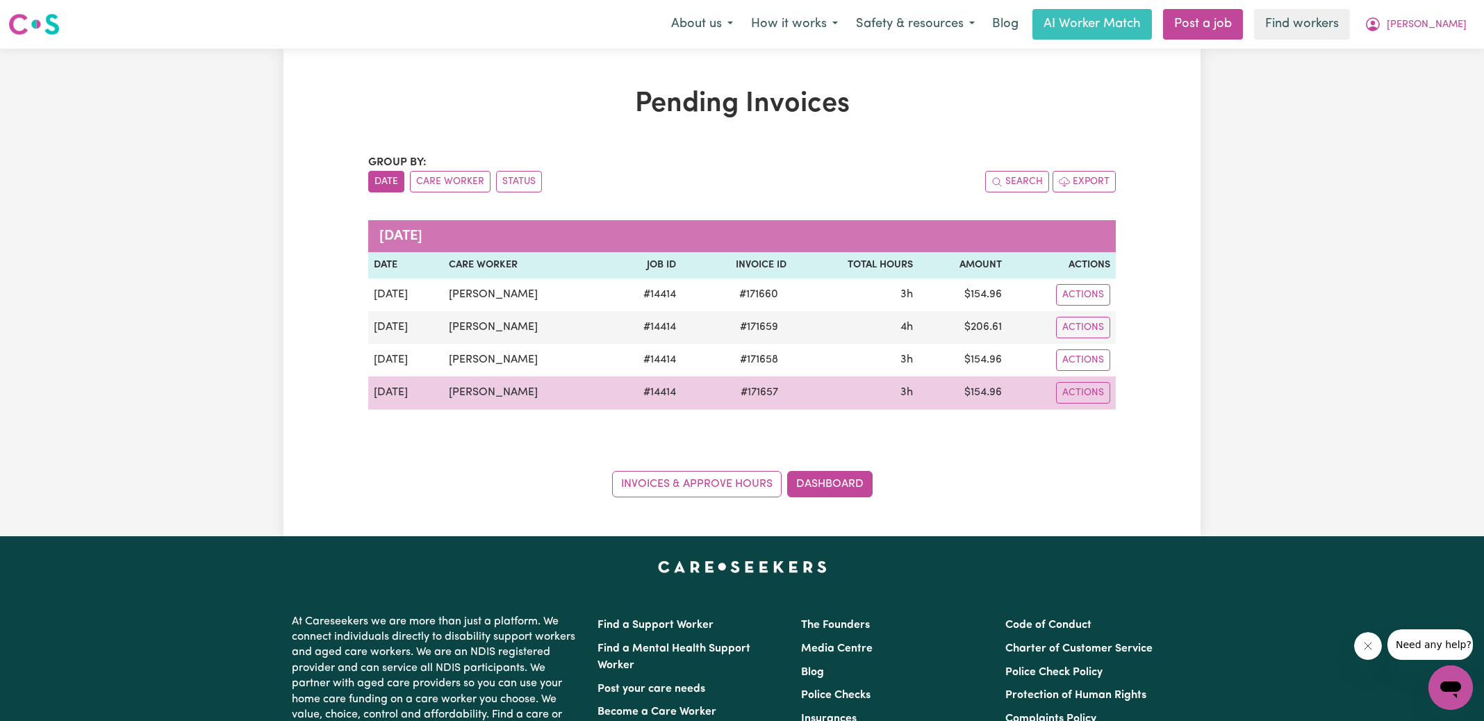
click at [993, 393] on td "$ 154.96" at bounding box center [962, 393] width 89 height 33
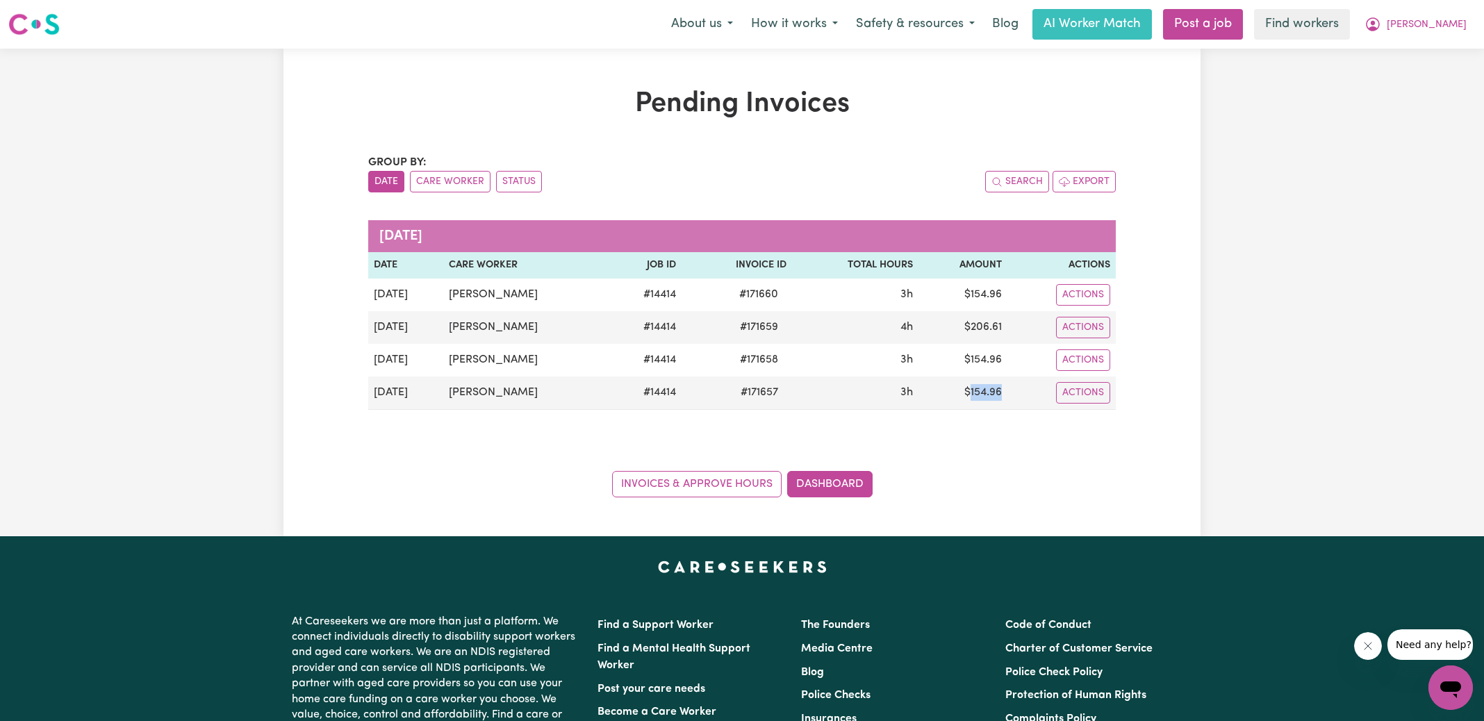
copy td "154.96"
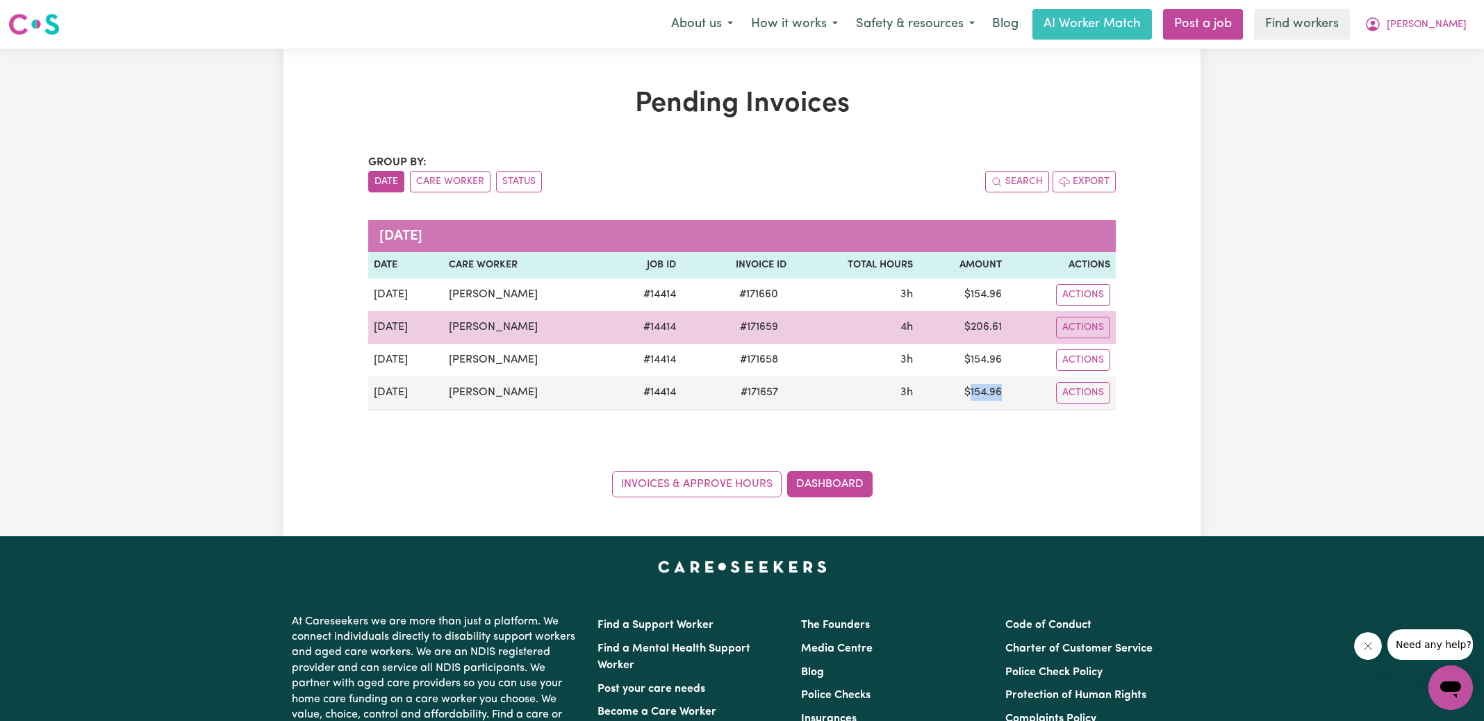
click at [991, 330] on td "$ 206.61" at bounding box center [962, 327] width 89 height 33
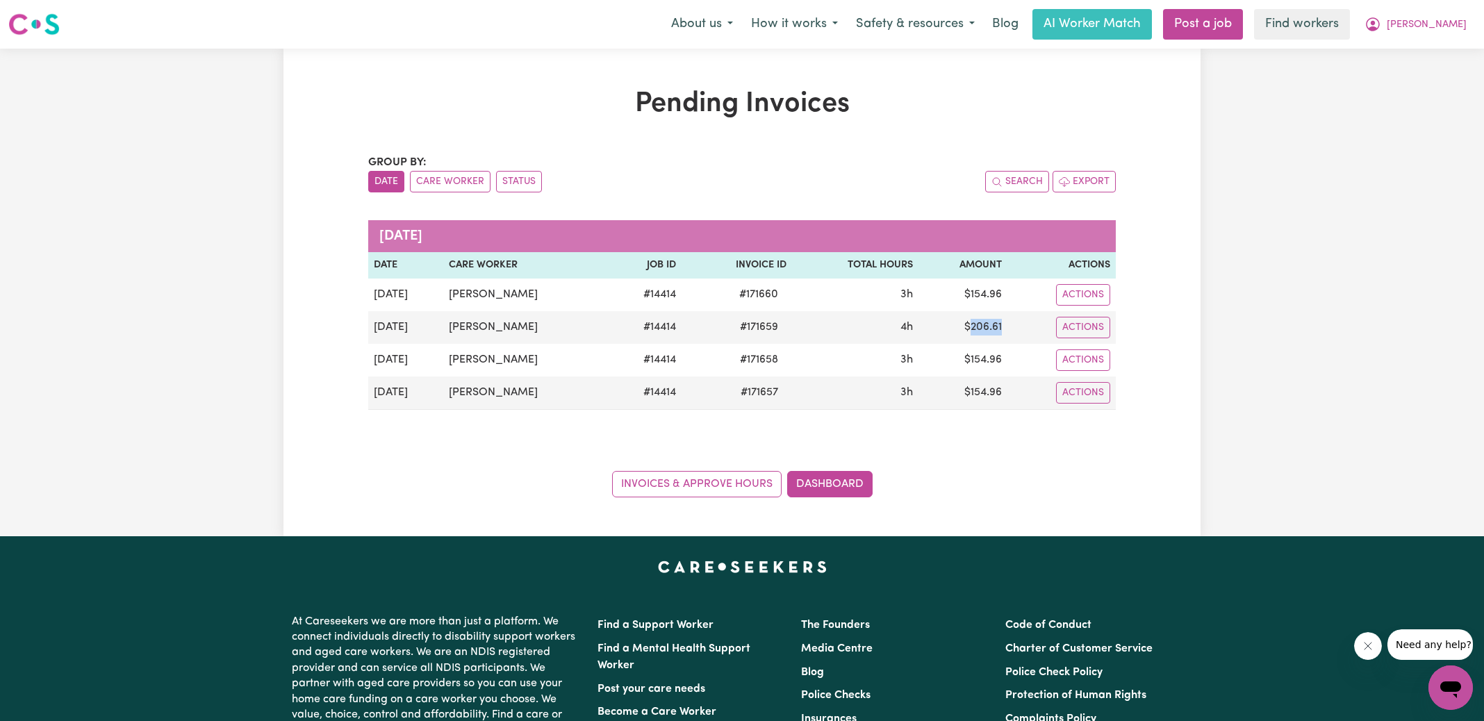
copy td "206.61"
click at [1381, 23] on icon "My Account" at bounding box center [1372, 24] width 17 height 17
click at [1419, 79] on link "Logout" at bounding box center [1420, 80] width 110 height 26
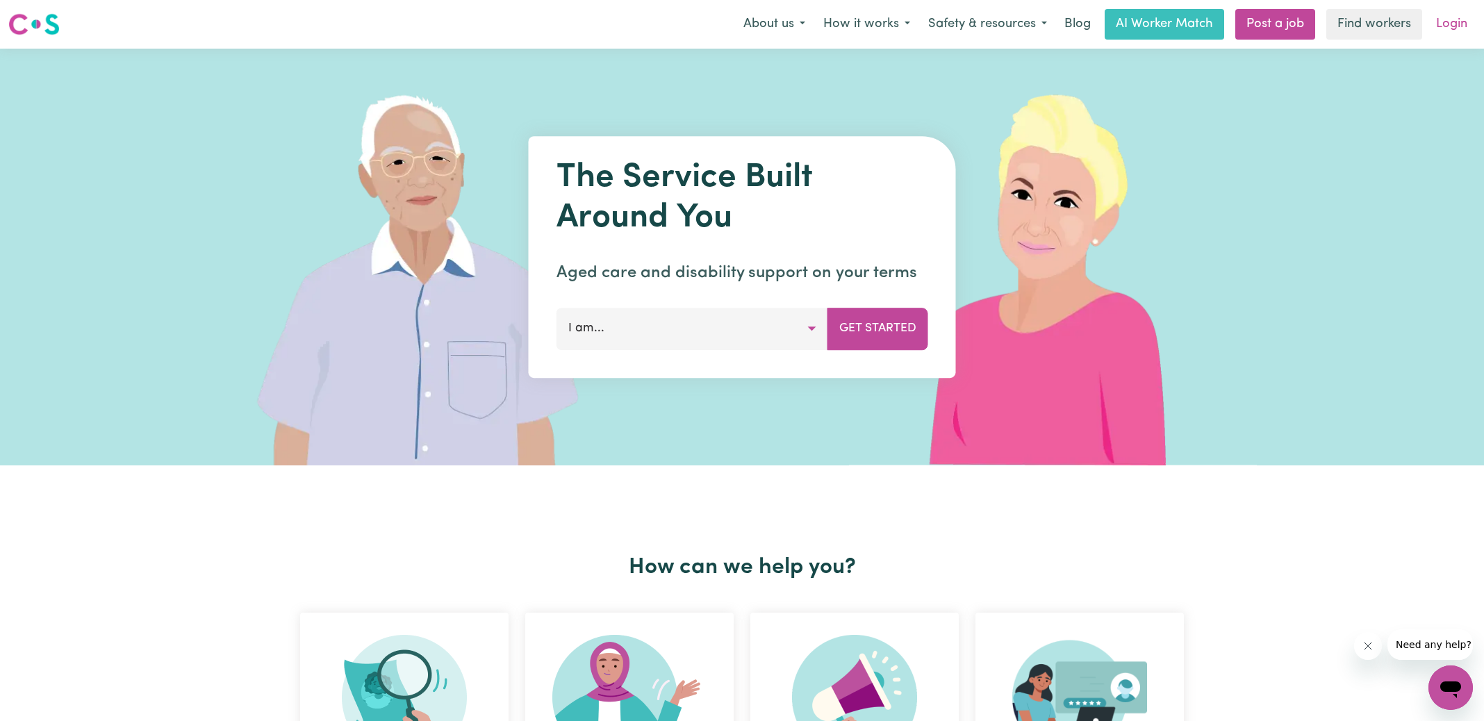
click at [1435, 32] on link "Login" at bounding box center [1452, 24] width 48 height 31
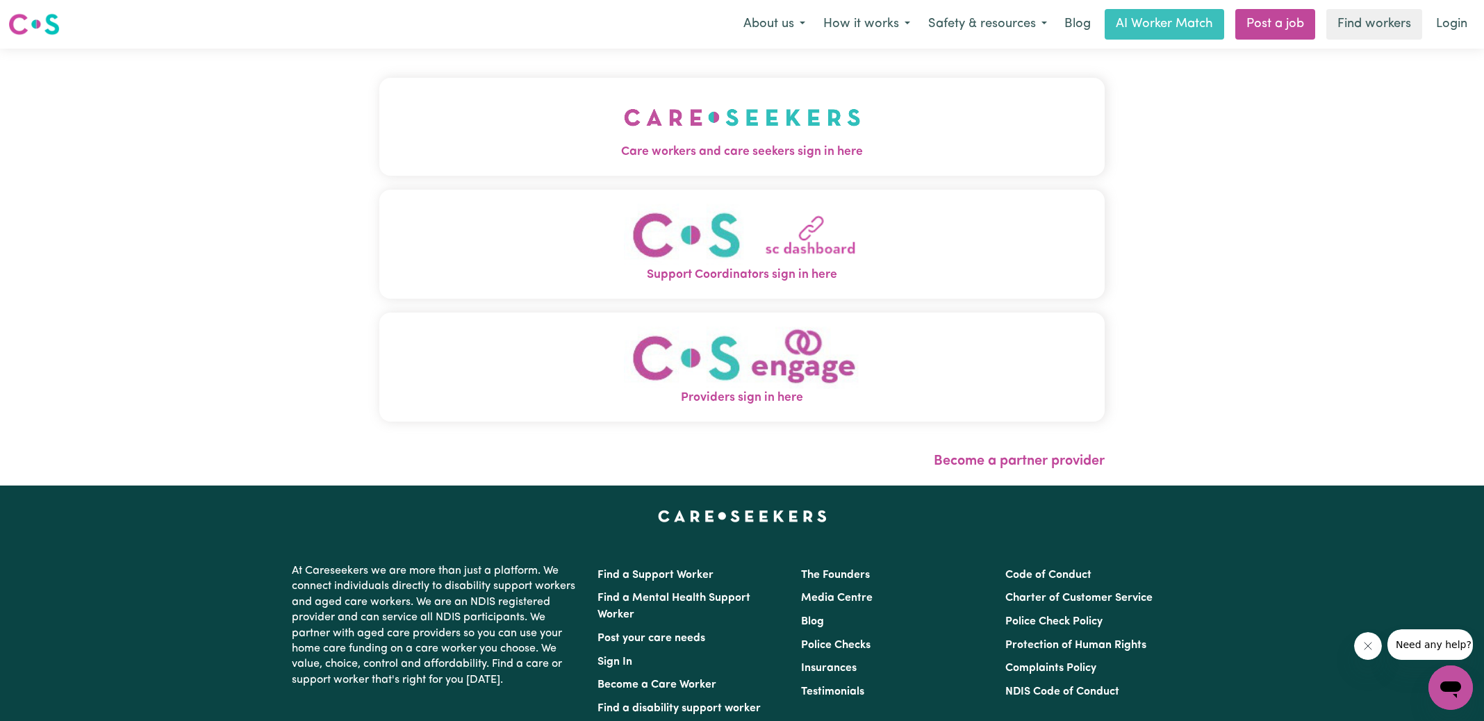
click at [609, 147] on span "Care workers and care seekers sign in here" at bounding box center [741, 152] width 725 height 18
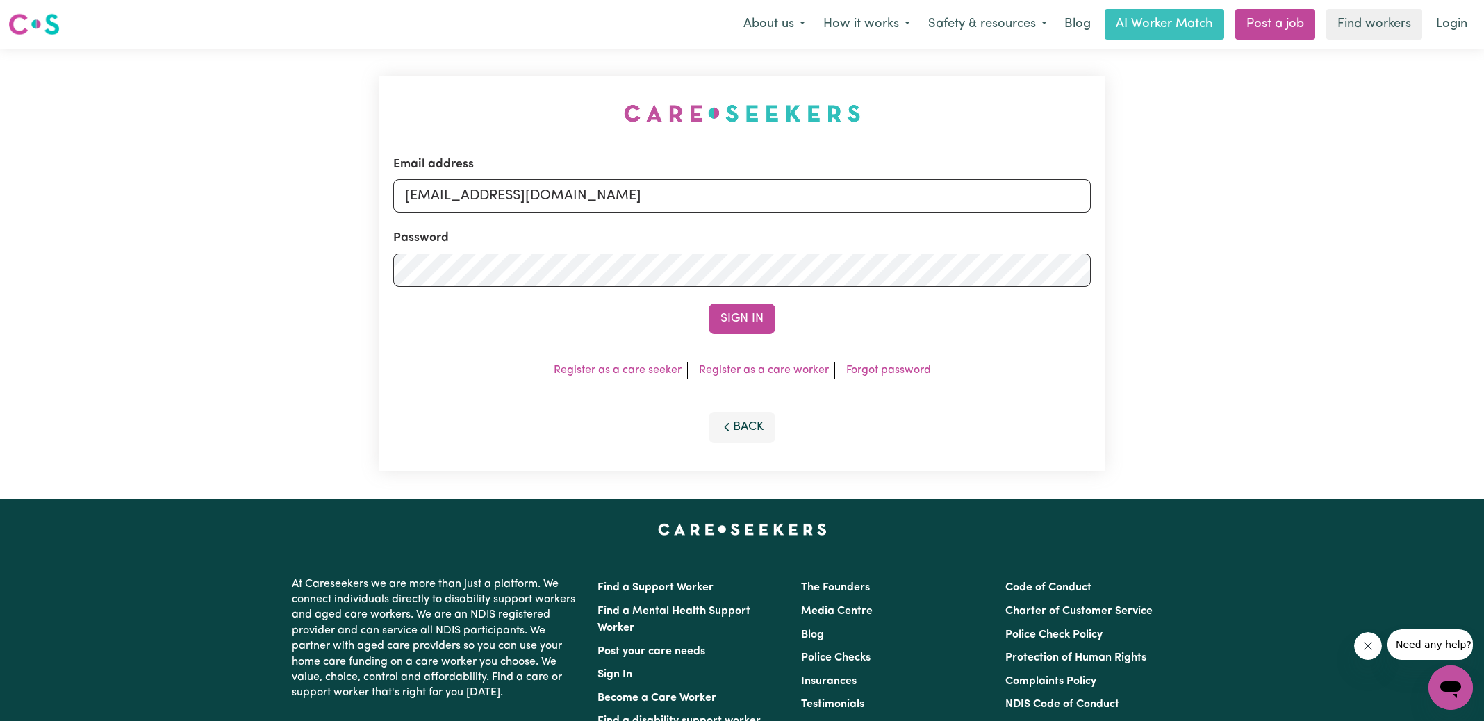
click at [404, 72] on div "Email address [EMAIL_ADDRESS][DOMAIN_NAME] Password Sign In Register as a care …" at bounding box center [742, 274] width 742 height 450
drag, startPoint x: 476, startPoint y: 199, endPoint x: 1425, endPoint y: 220, distance: 949.2
click at [1425, 220] on div "Email address [EMAIL_ADDRESS][DOMAIN_NAME] Password Sign In Register as a care …" at bounding box center [742, 274] width 1484 height 450
type input "[EMAIL_ADDRESS][DOMAIN_NAME]"
click at [756, 331] on button "Sign In" at bounding box center [742, 319] width 67 height 31
